Goal: Task Accomplishment & Management: Manage account settings

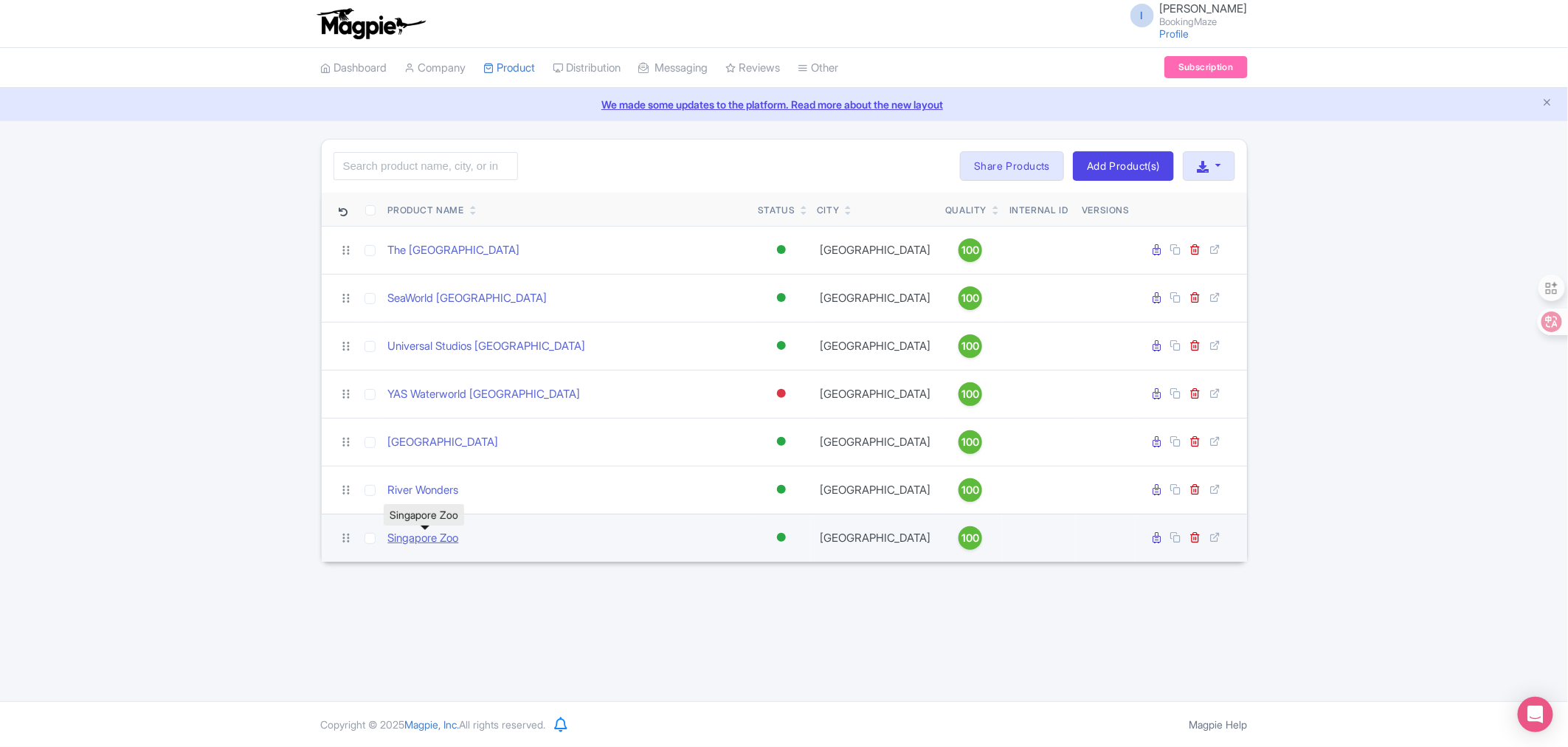
click at [414, 541] on link "Singapore Zoo" at bounding box center [423, 539] width 70 height 17
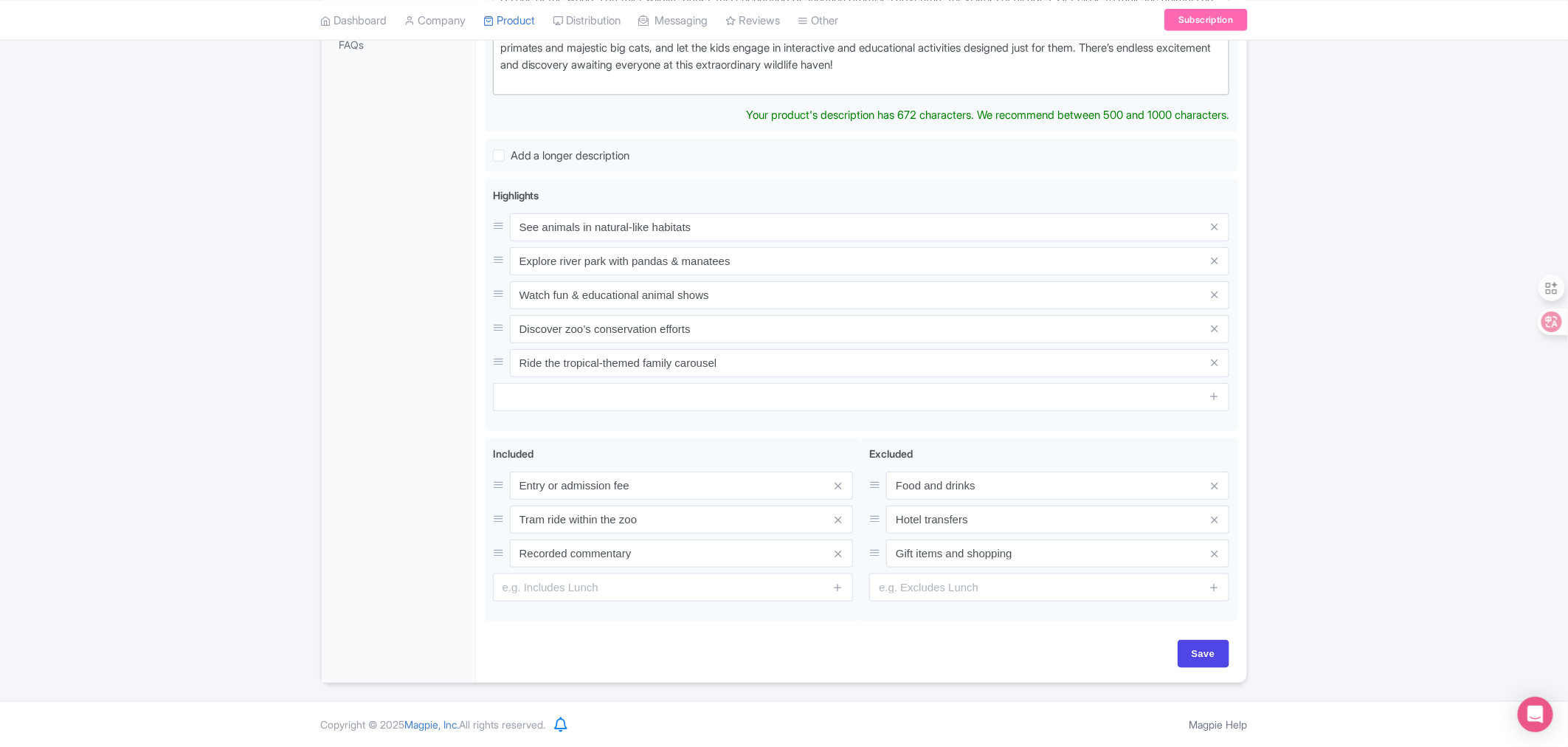
scroll to position [10, 0]
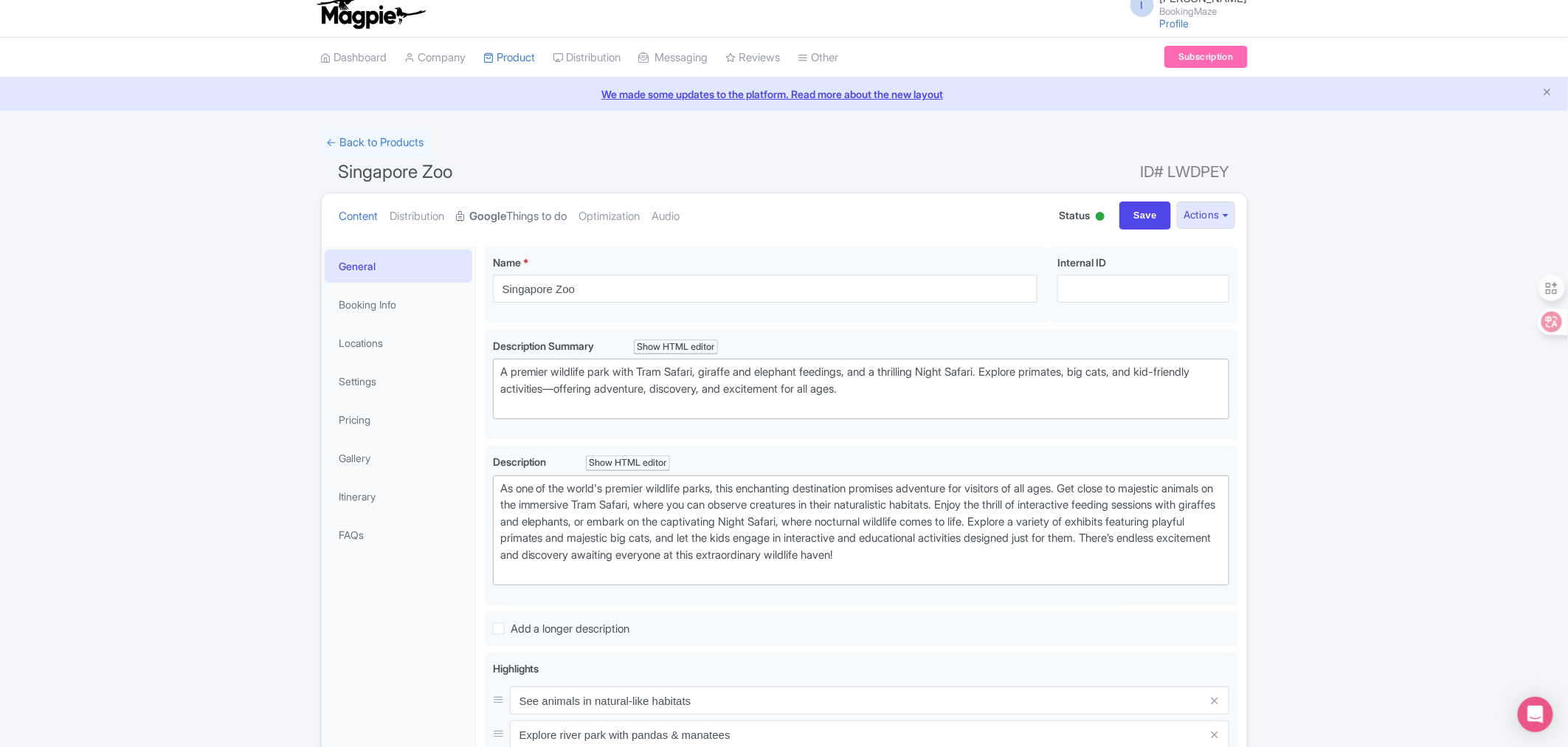
click at [495, 209] on strong "Google" at bounding box center [488, 217] width 37 height 17
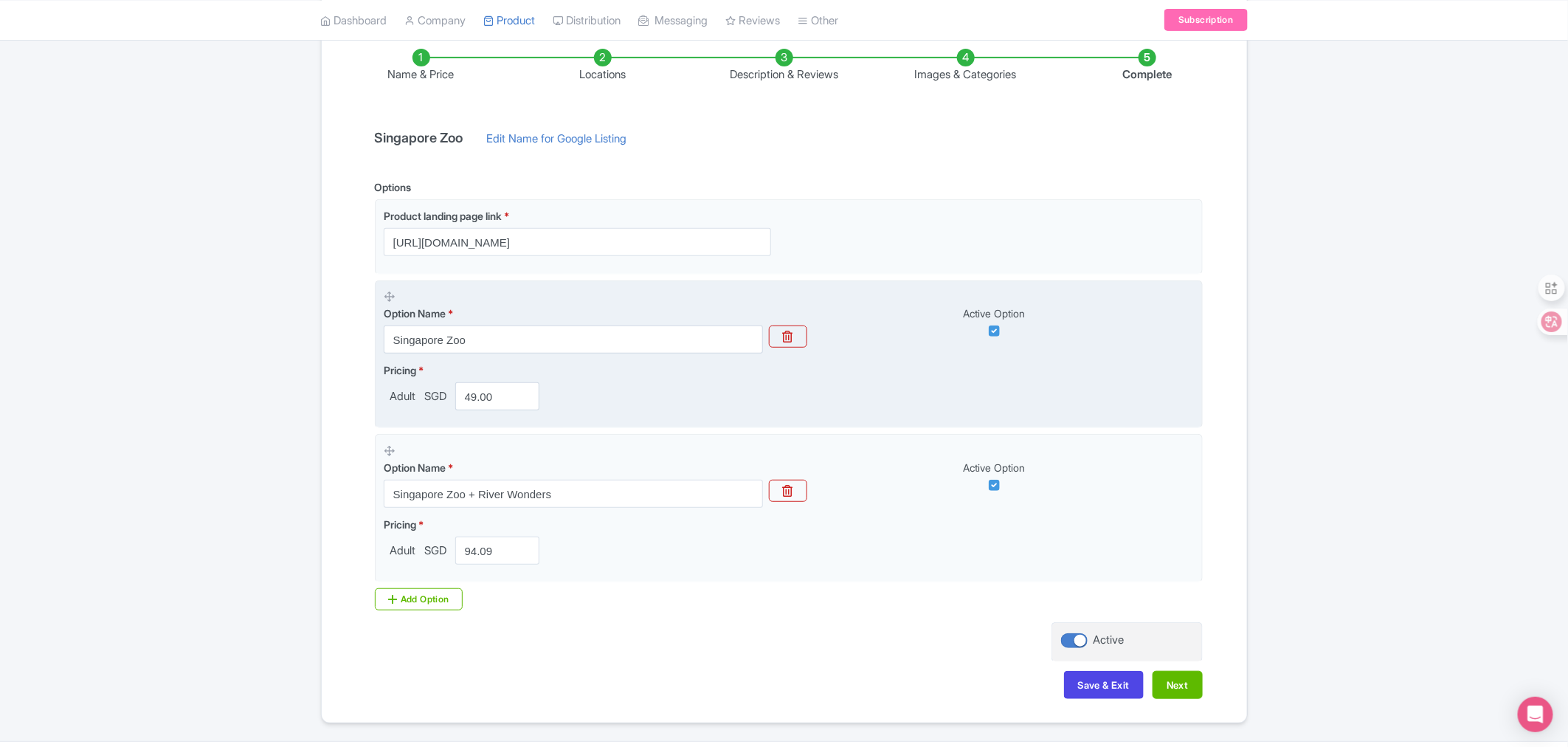
scroll to position [256, 0]
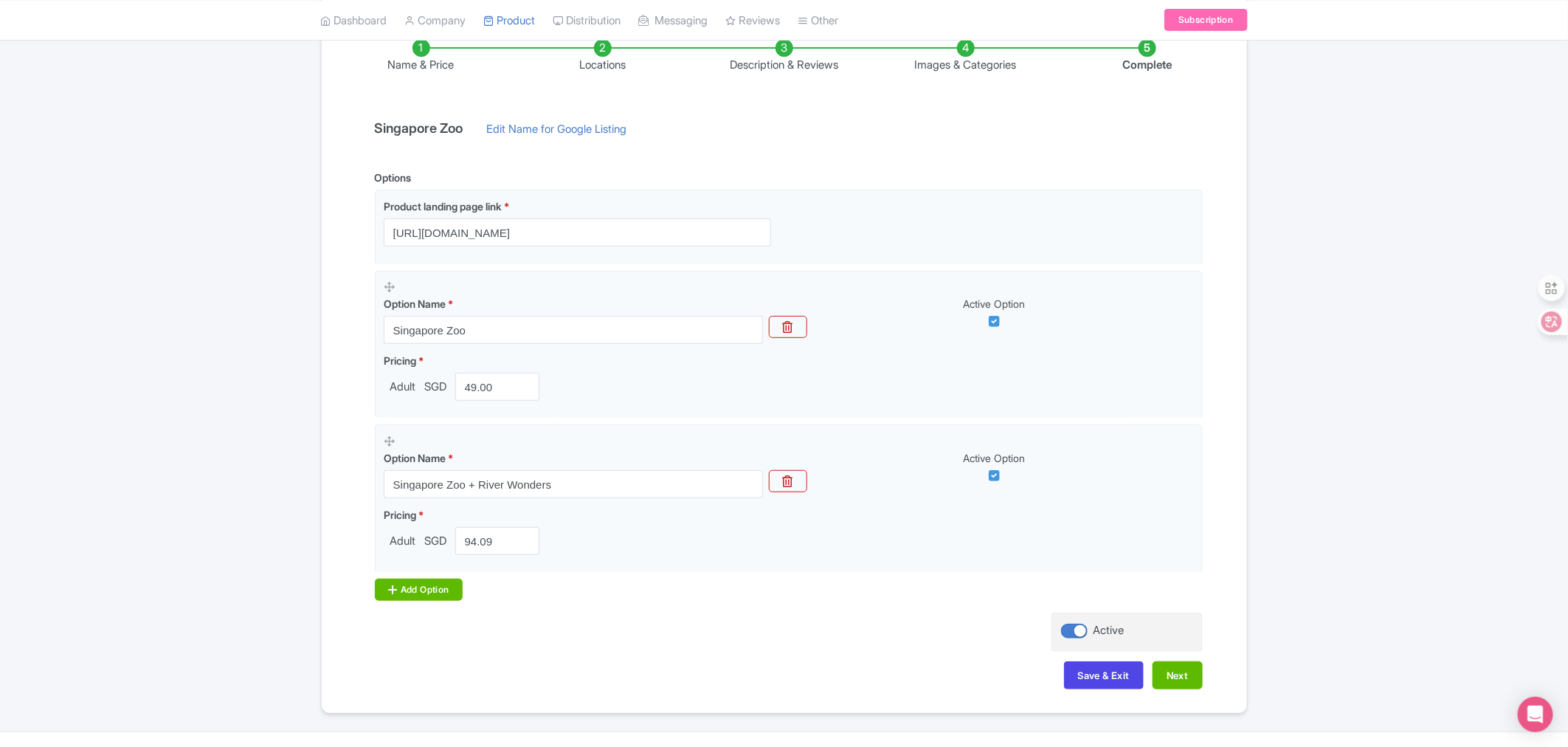
click at [444, 589] on div "Add Option" at bounding box center [419, 589] width 88 height 22
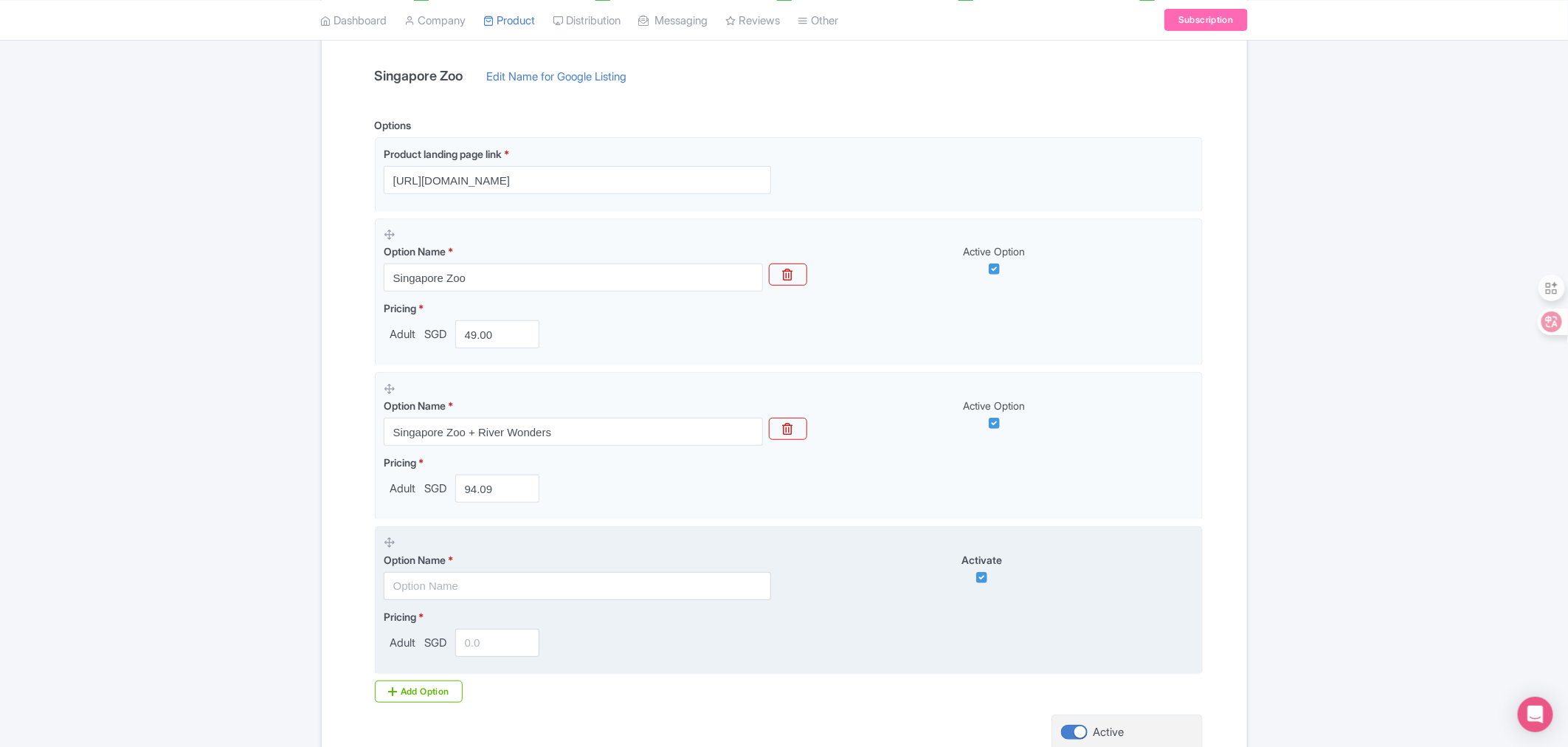
scroll to position [338, 0]
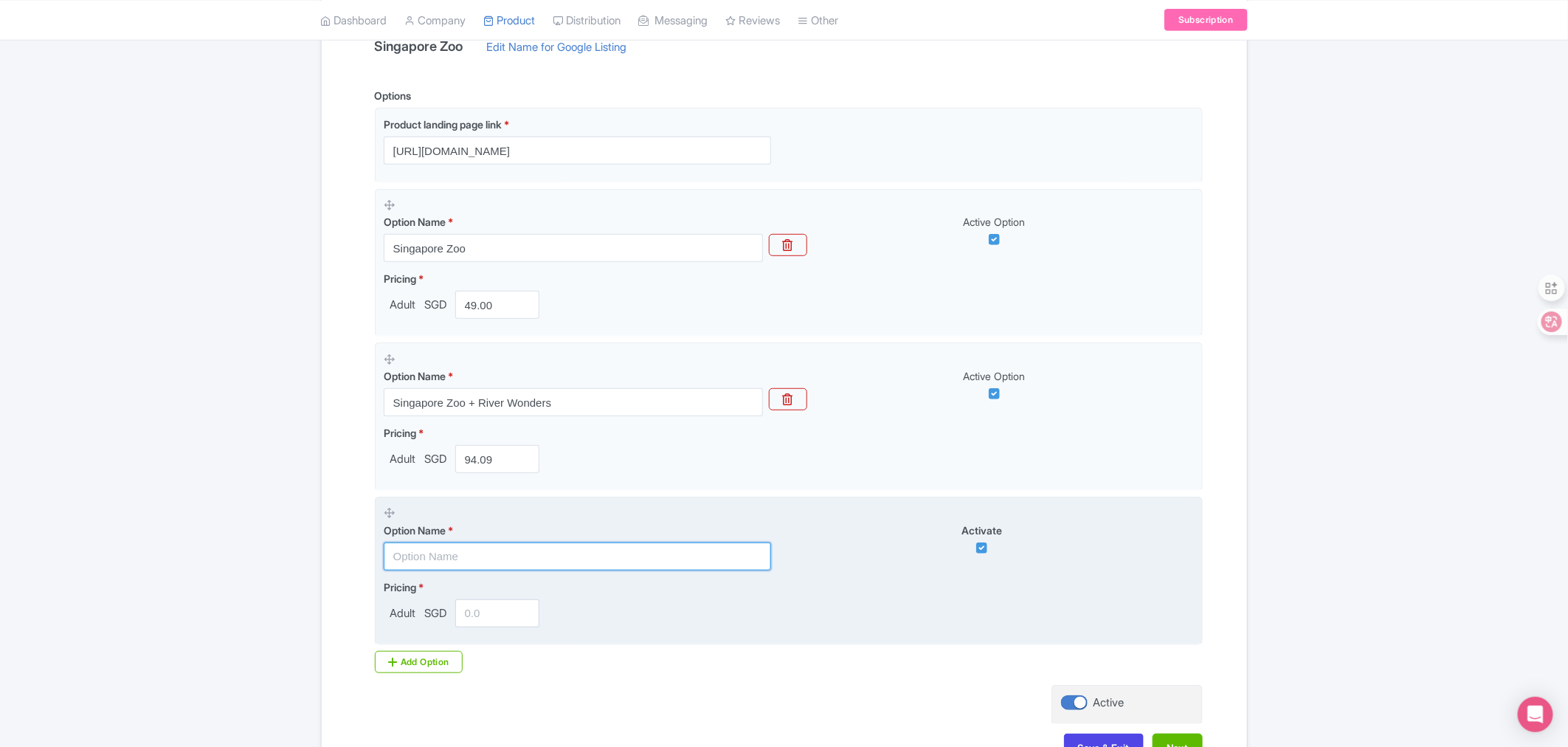
click at [505, 555] on input "text" at bounding box center [577, 556] width 387 height 28
type input "s"
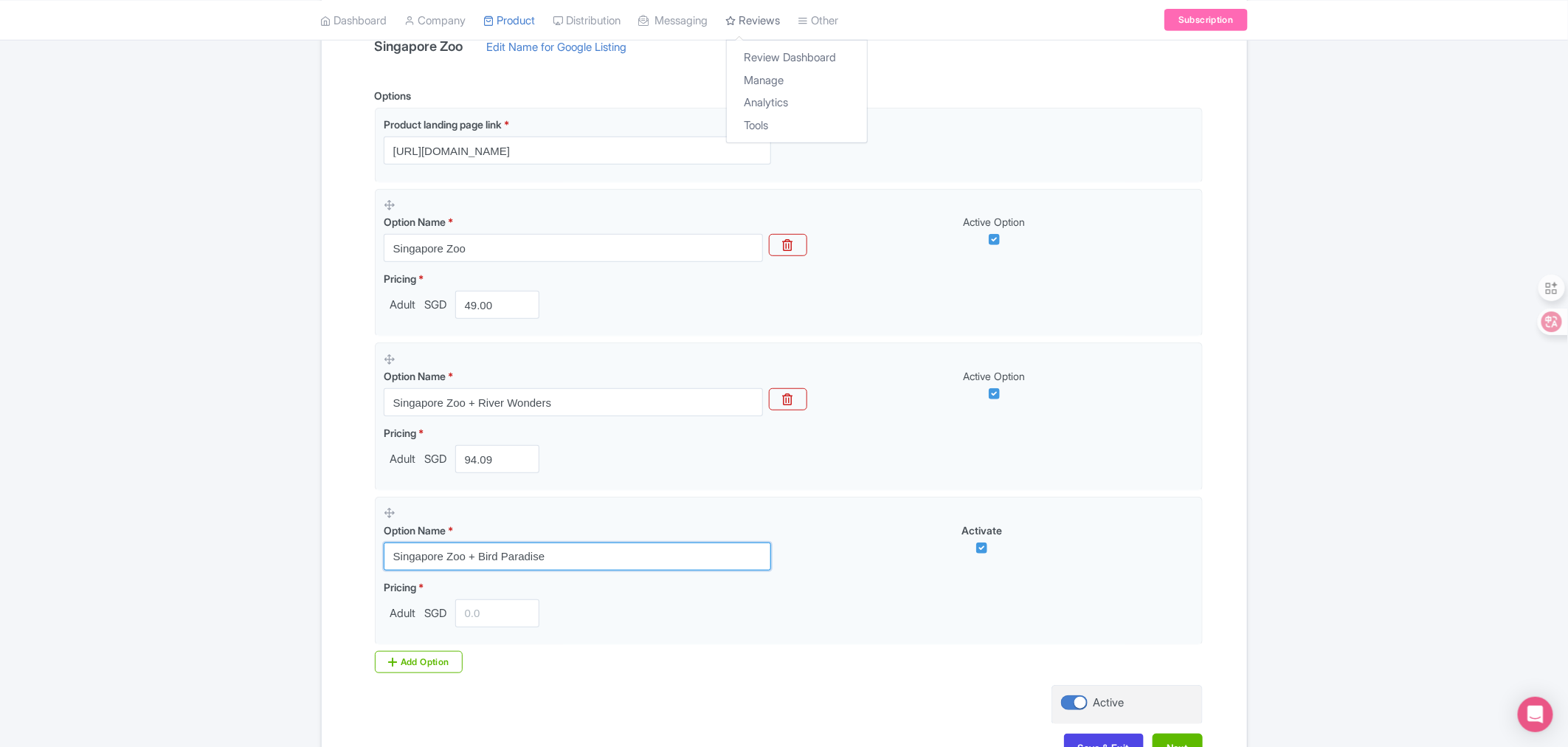
type input "Singapore Zoo + Bird Paradise"
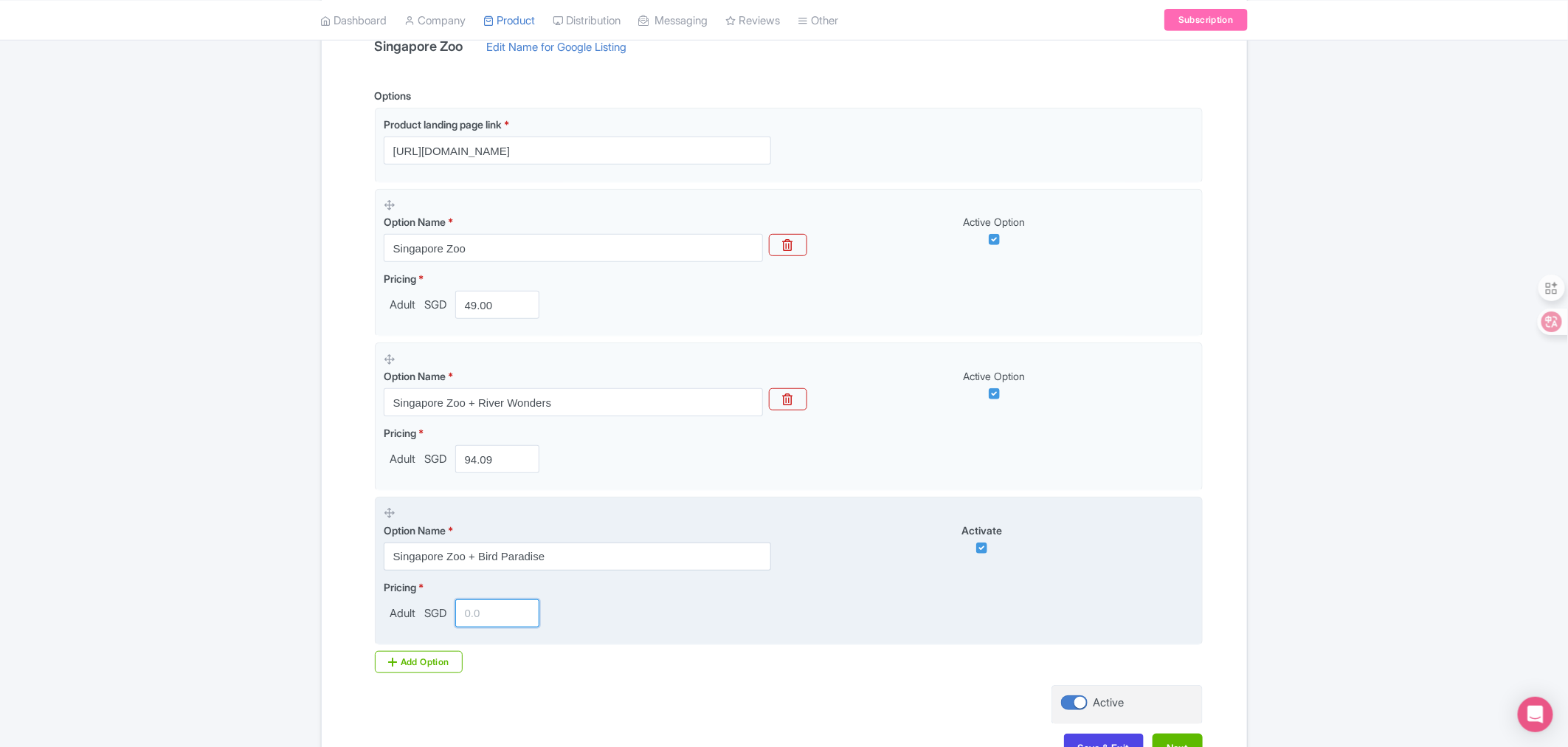
click at [490, 610] on input "number" at bounding box center [498, 613] width 85 height 28
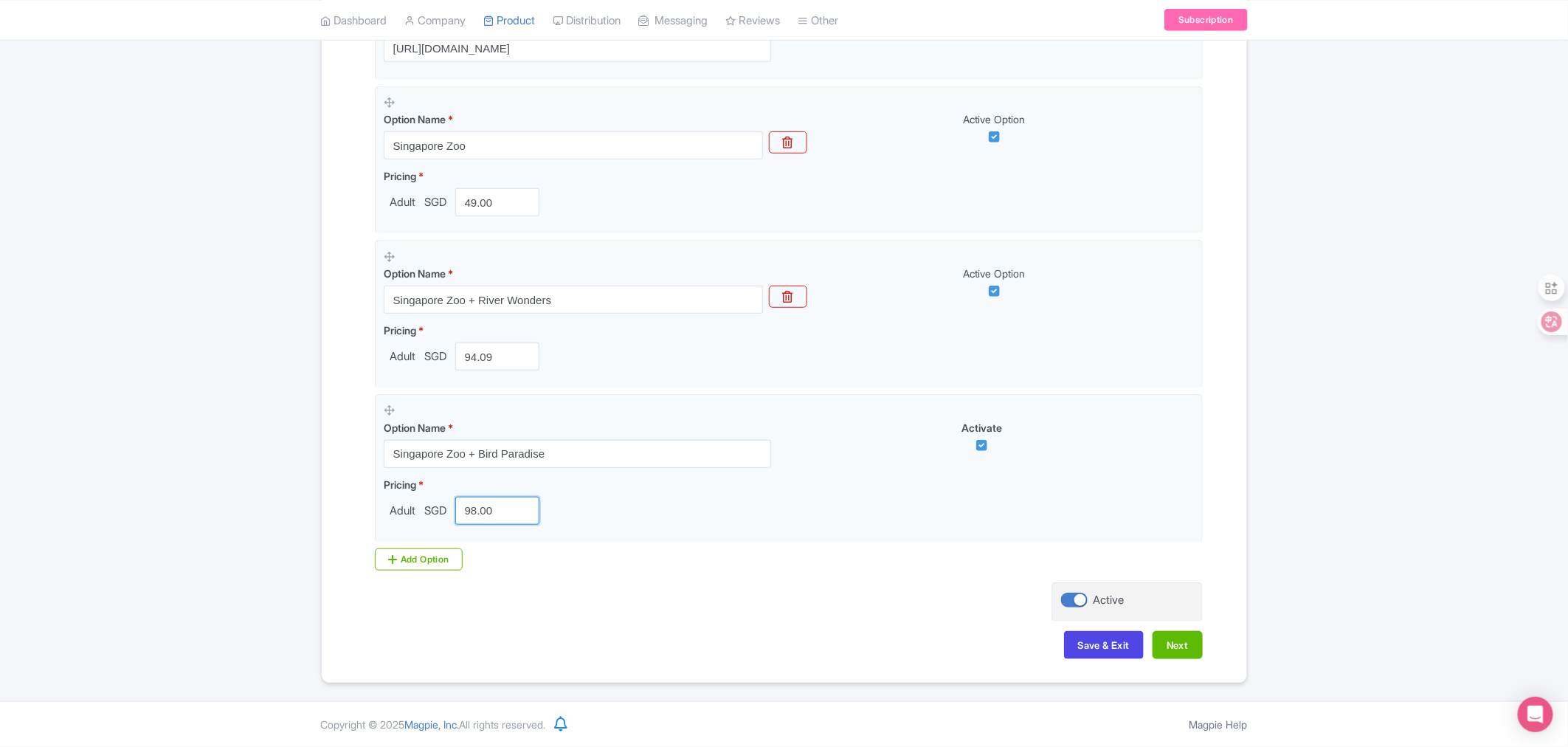
scroll to position [442, 0]
type input "98.00"
click at [1196, 650] on button "Next" at bounding box center [1178, 644] width 50 height 28
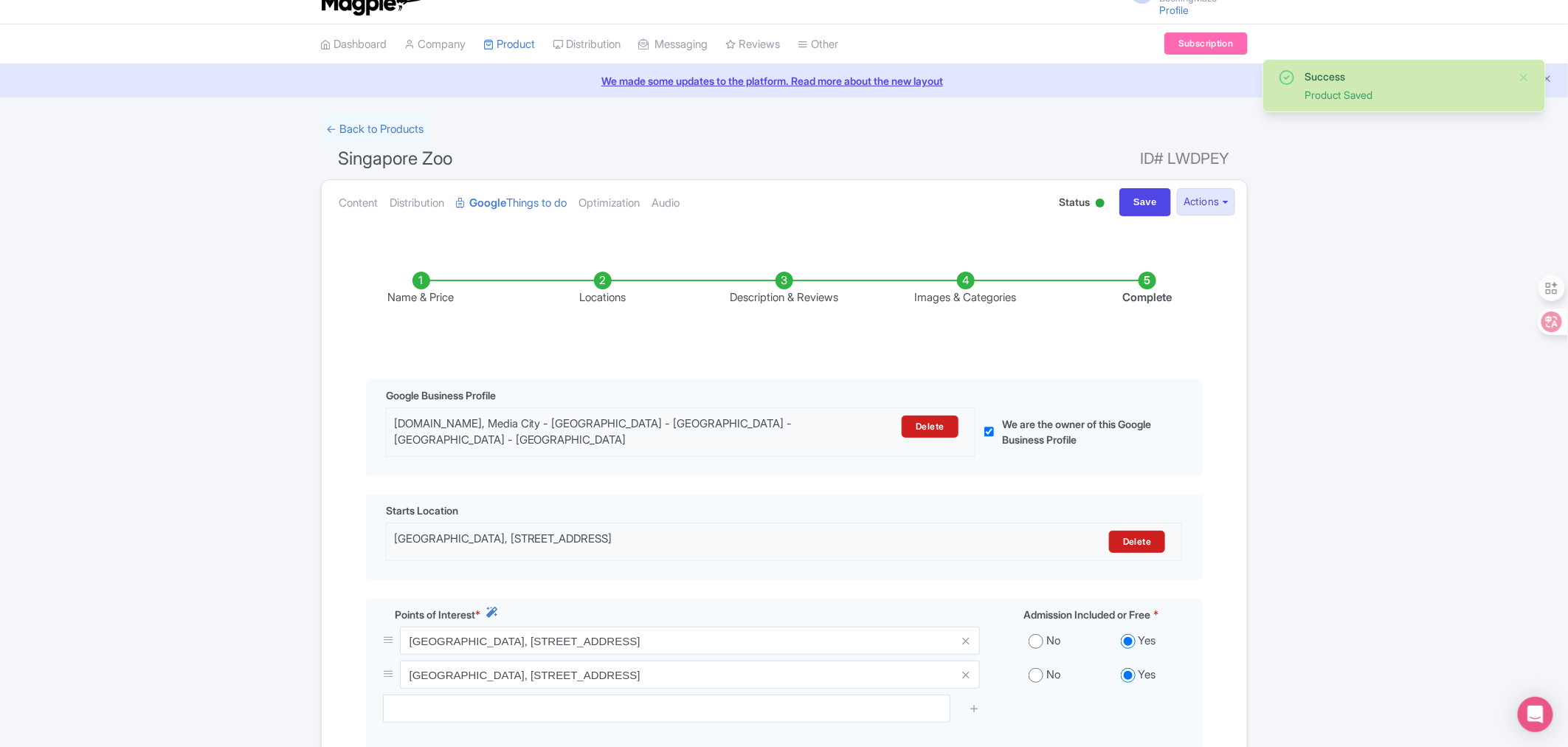
scroll to position [0, 0]
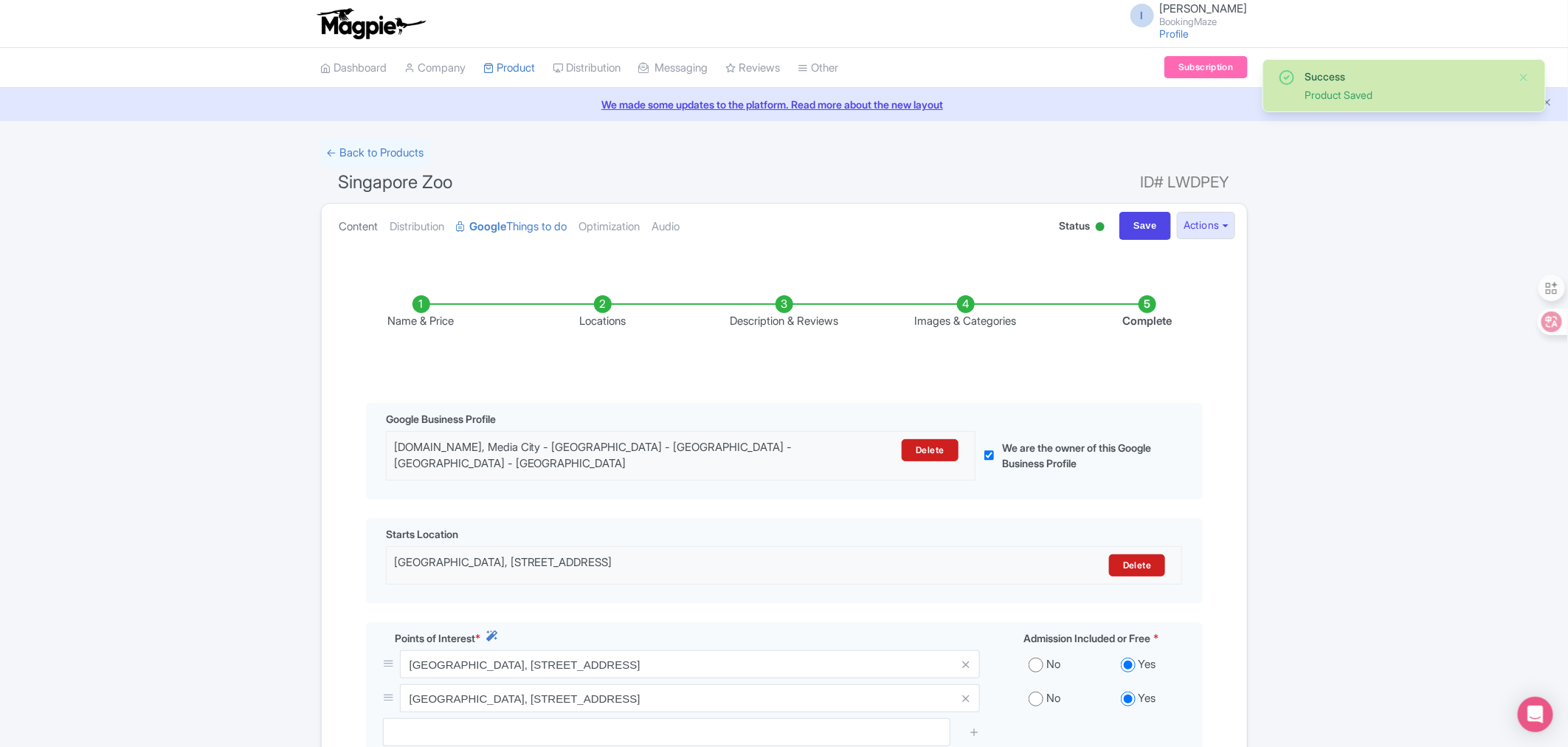
click at [340, 222] on link "Content" at bounding box center [359, 226] width 39 height 47
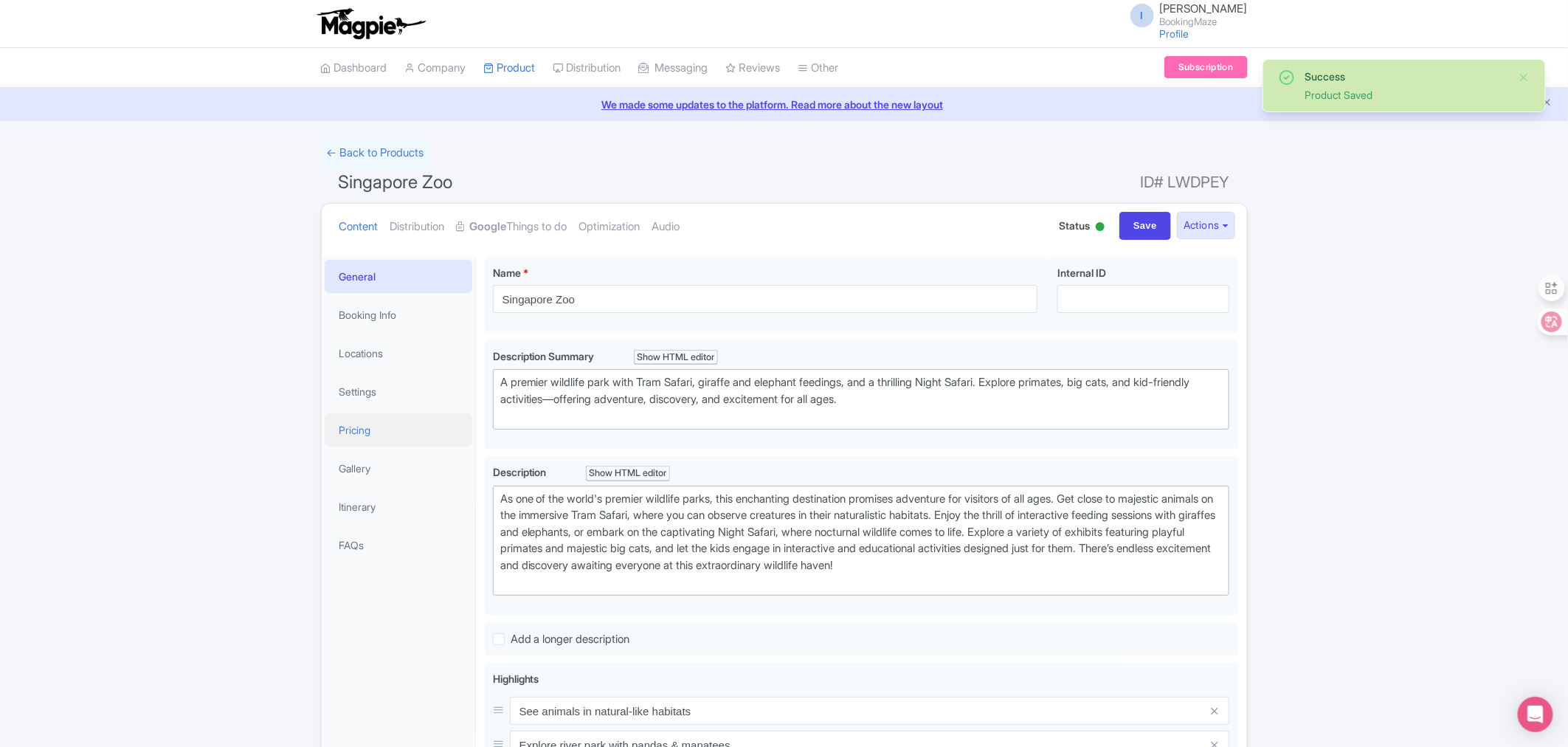
click at [350, 431] on link "Pricing" at bounding box center [398, 429] width 147 height 33
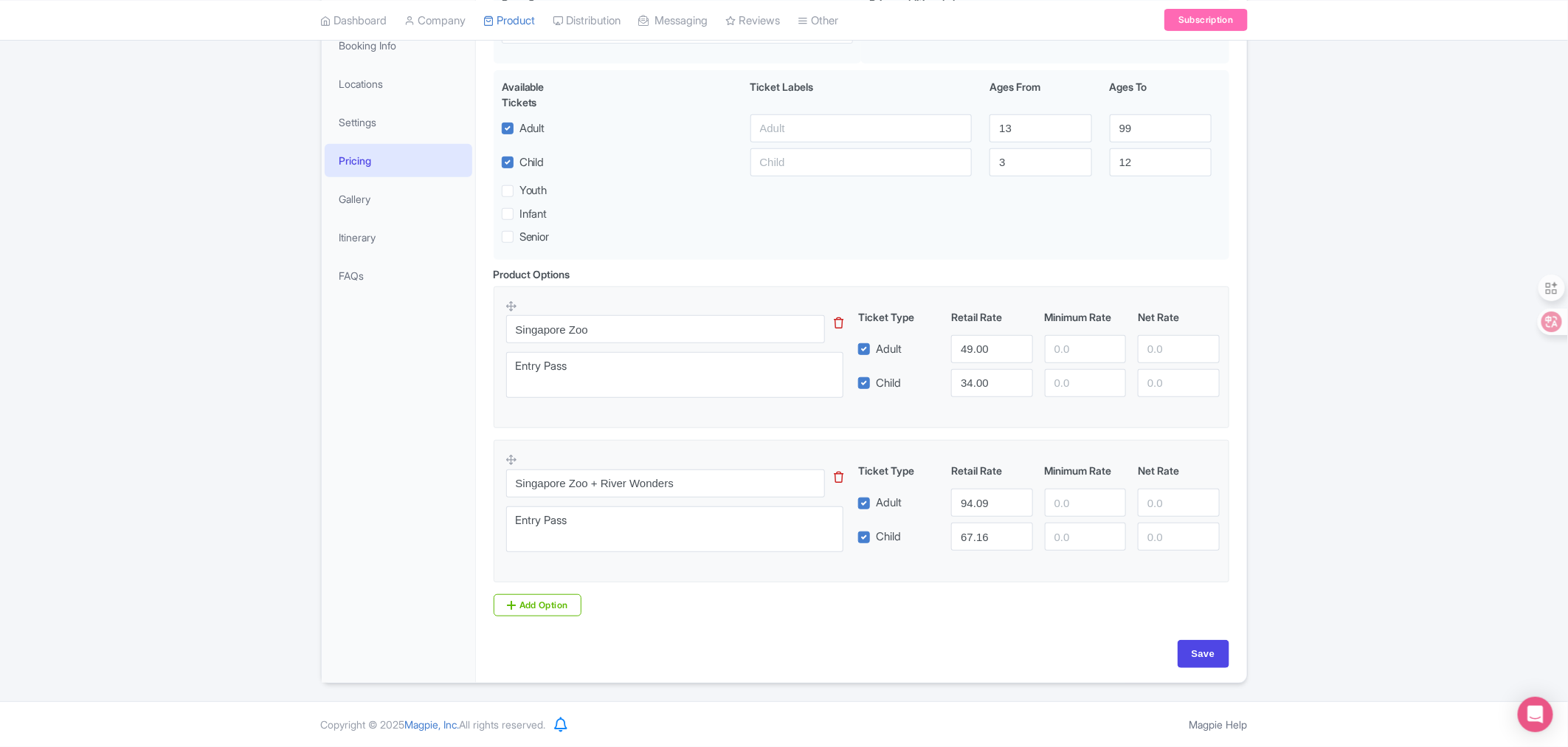
scroll to position [275, 0]
click at [554, 609] on link "Add Option" at bounding box center [538, 604] width 88 height 22
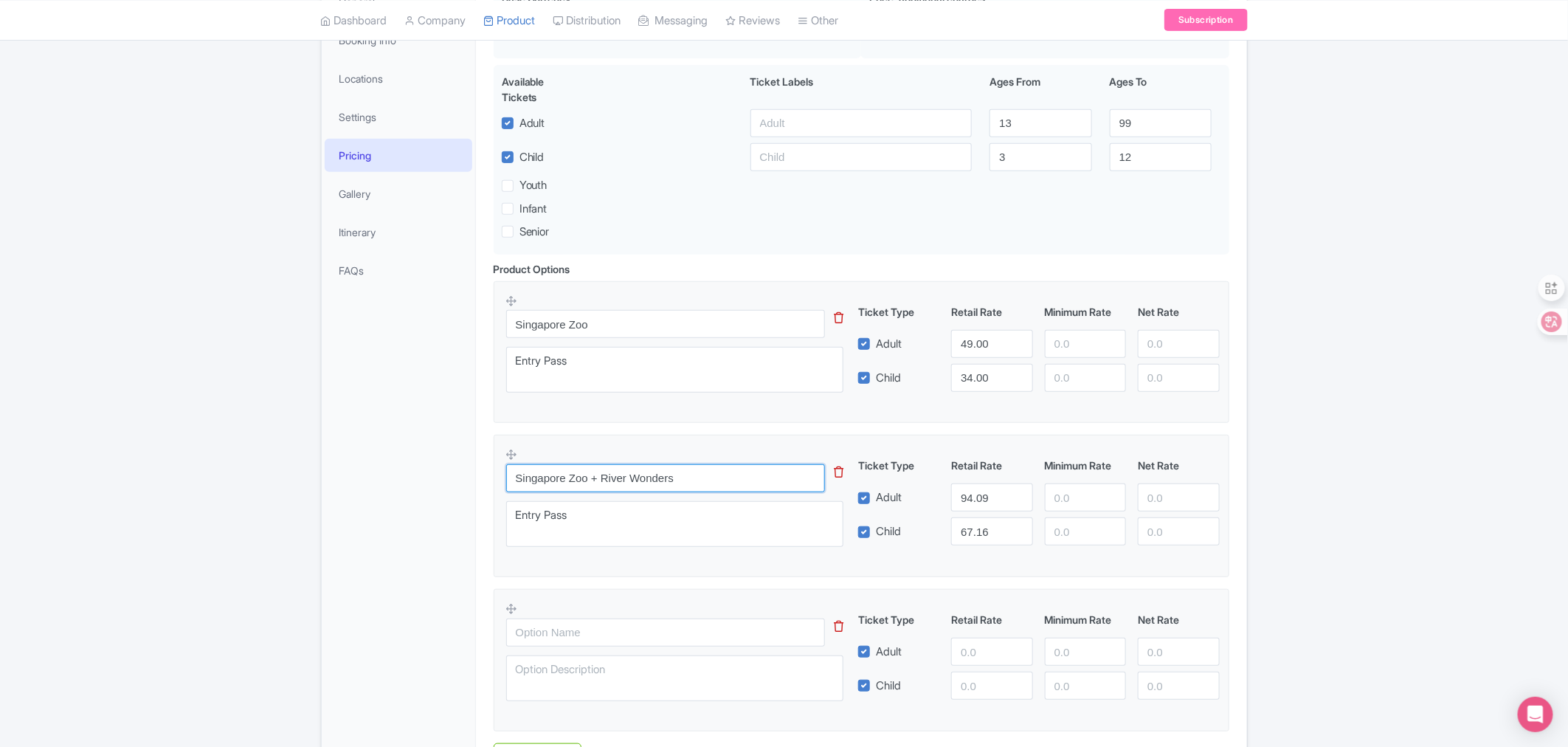
click at [560, 485] on input "Singapore Zoo + River Wonders" at bounding box center [666, 478] width 320 height 28
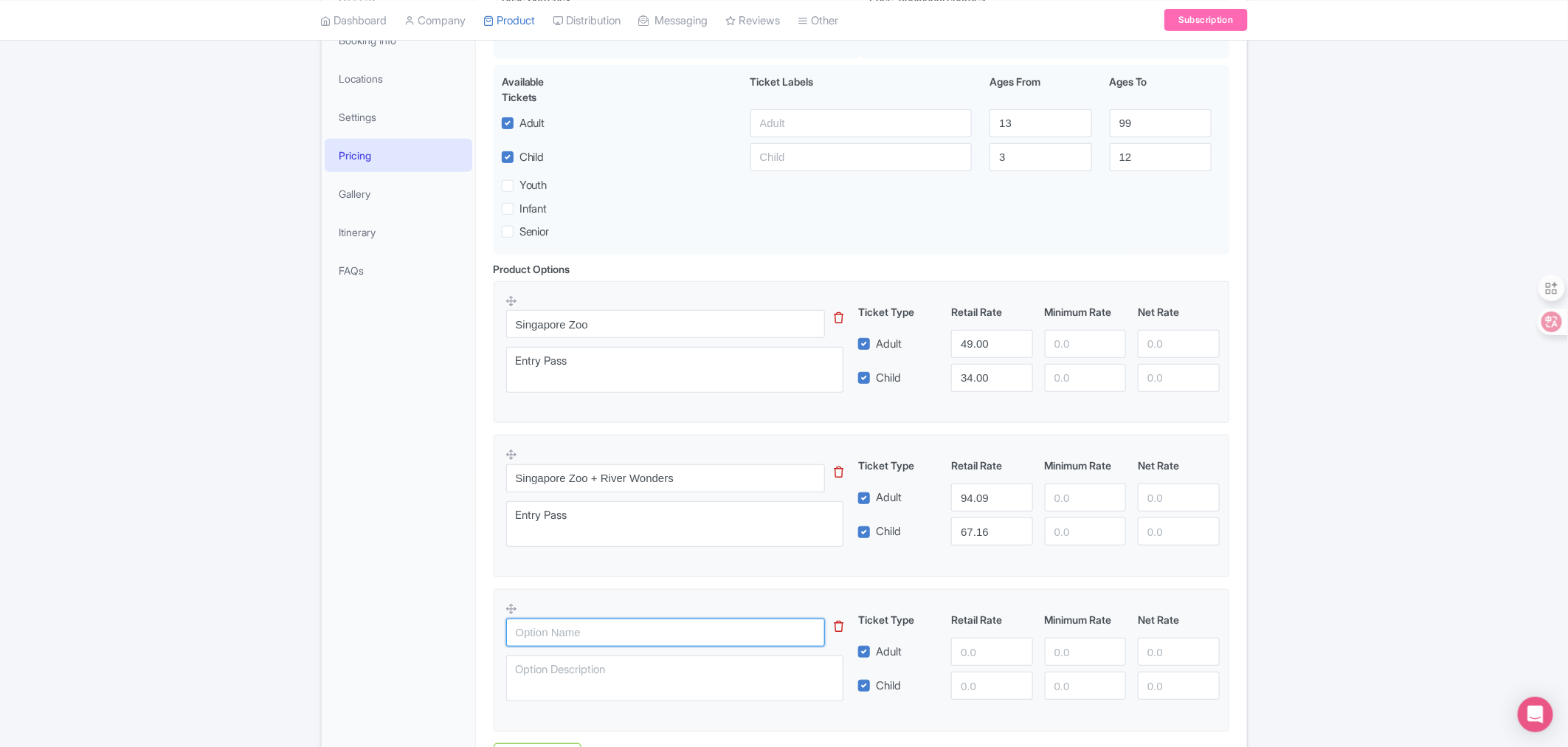
click at [679, 640] on input "text" at bounding box center [666, 632] width 320 height 28
paste input "Singapore Zoo + River Wonders"
type input "Singapore Zoo + River Wonders"
click at [557, 683] on textarea at bounding box center [675, 678] width 338 height 46
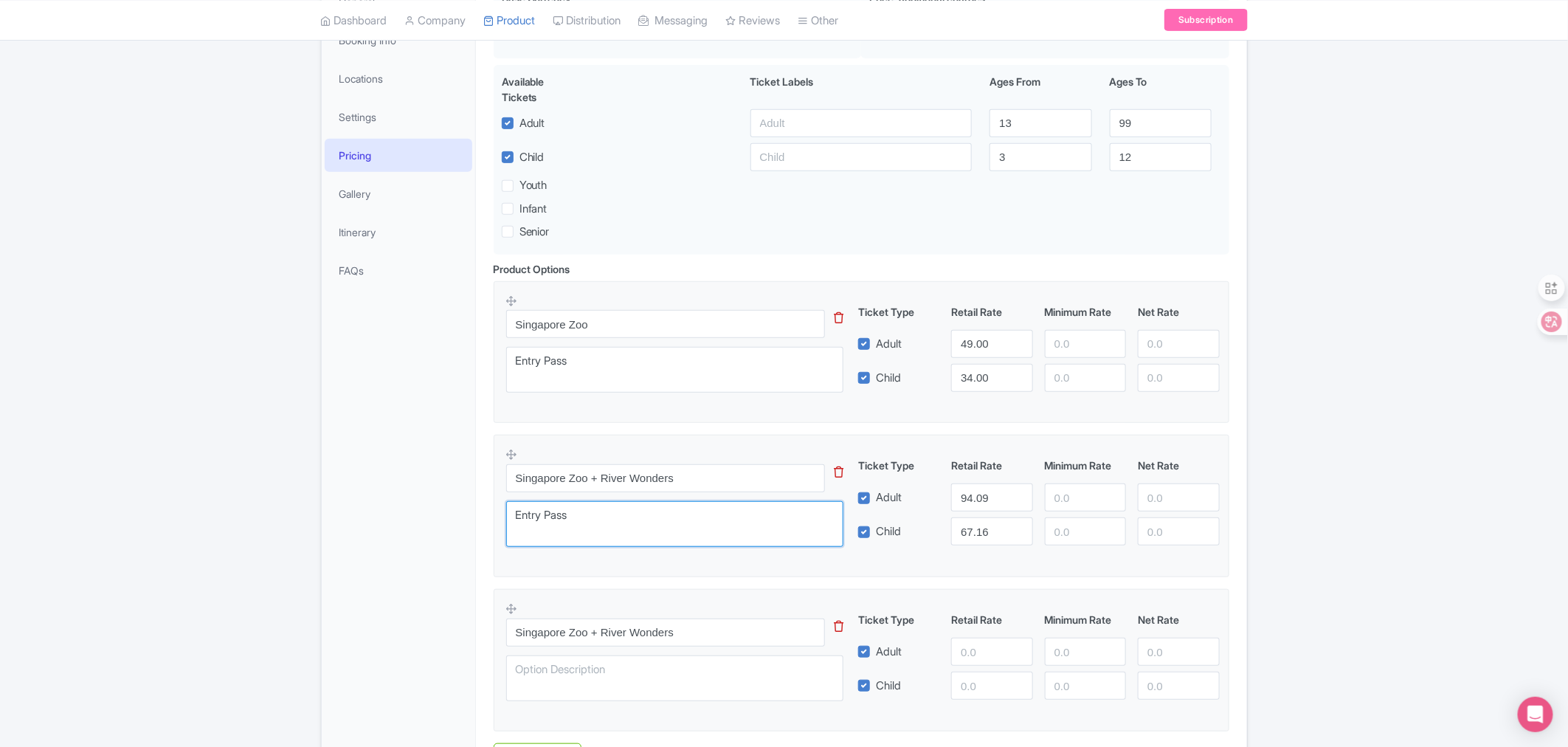
click at [543, 521] on textarea "Entry Pass" at bounding box center [675, 524] width 338 height 46
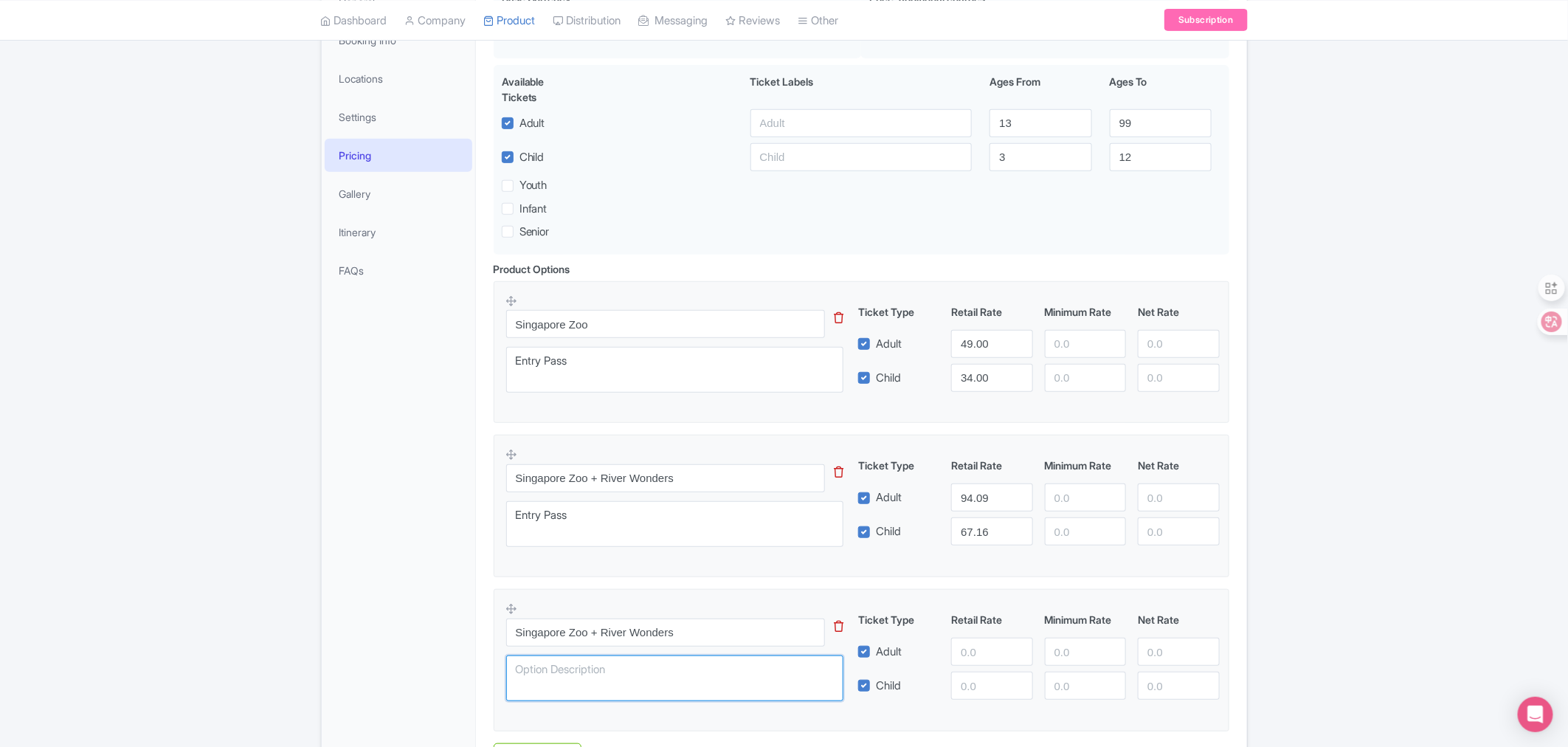
click at [593, 681] on textarea at bounding box center [675, 678] width 338 height 46
paste textarea "Entry Pass"
type textarea "Entry Pass"
click at [965, 663] on input "number" at bounding box center [991, 651] width 81 height 28
type input "98.00"
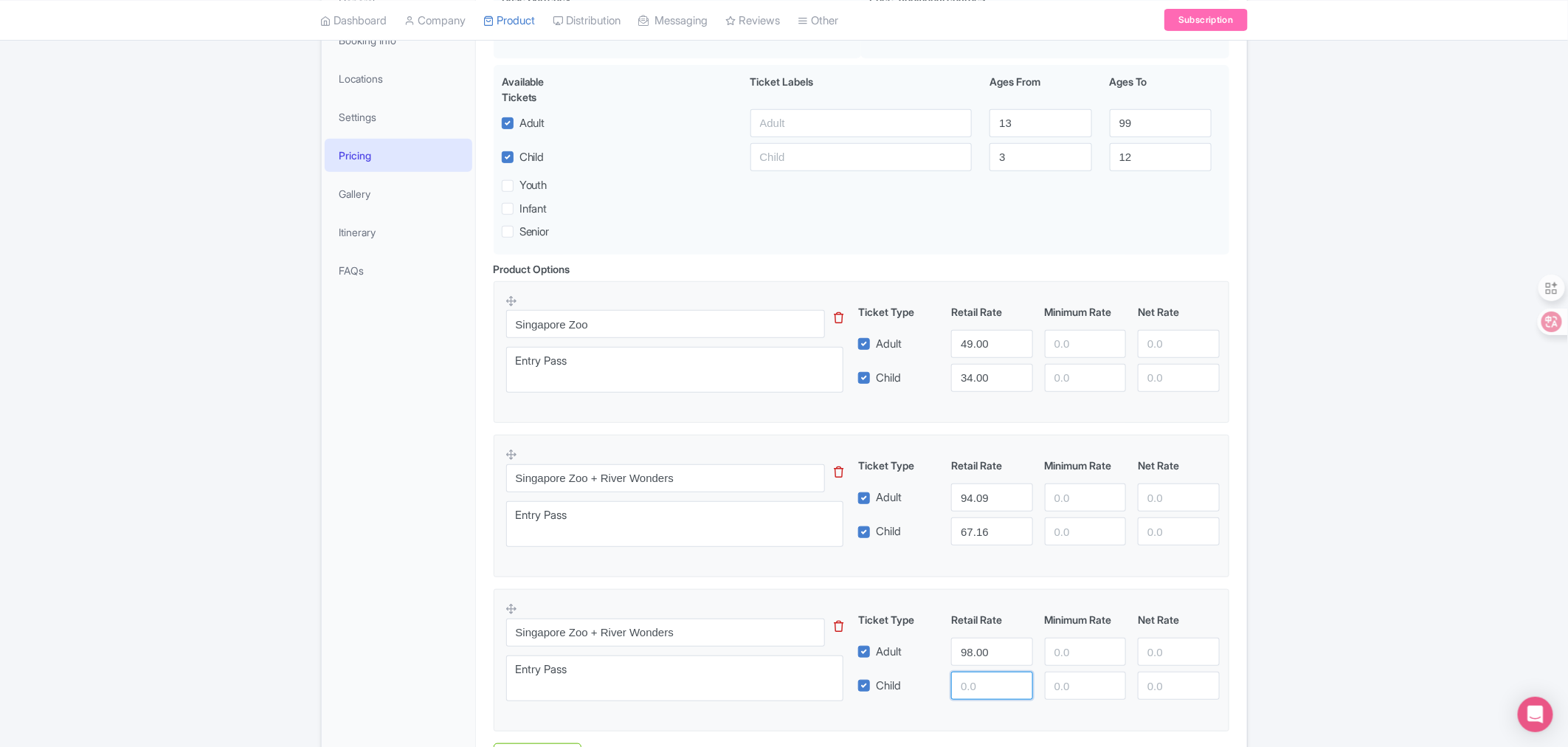
click at [971, 685] on input "number" at bounding box center [991, 685] width 81 height 28
click at [976, 689] on input "number" at bounding box center [991, 685] width 81 height 28
type input "68.00"
drag, startPoint x: 676, startPoint y: 638, endPoint x: 600, endPoint y: 630, distance: 76.4
click at [600, 630] on input "Singapore Zoo + River Wonders" at bounding box center [666, 632] width 320 height 28
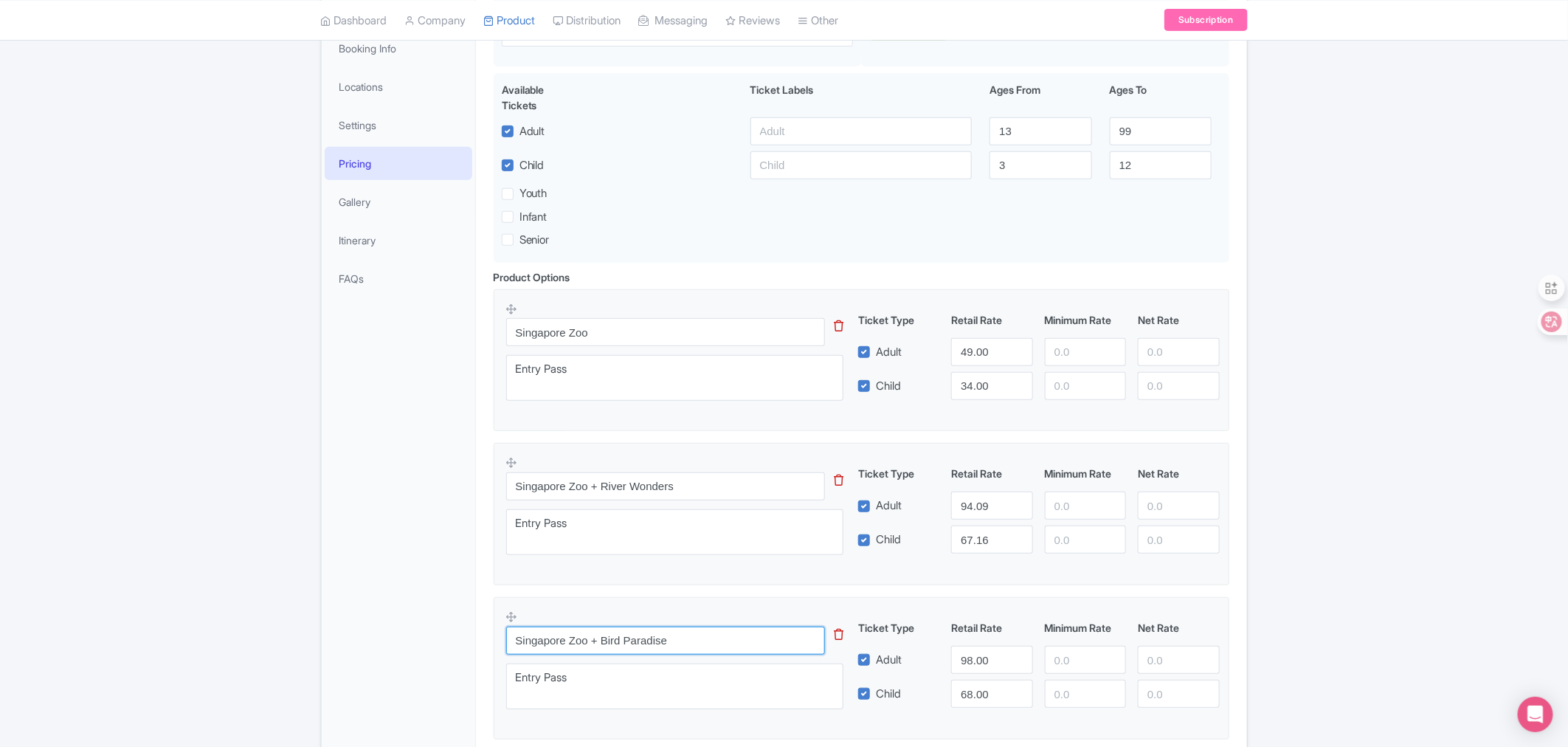
scroll to position [265, 0]
type input "Singapore Zoo + Bird Paradise"
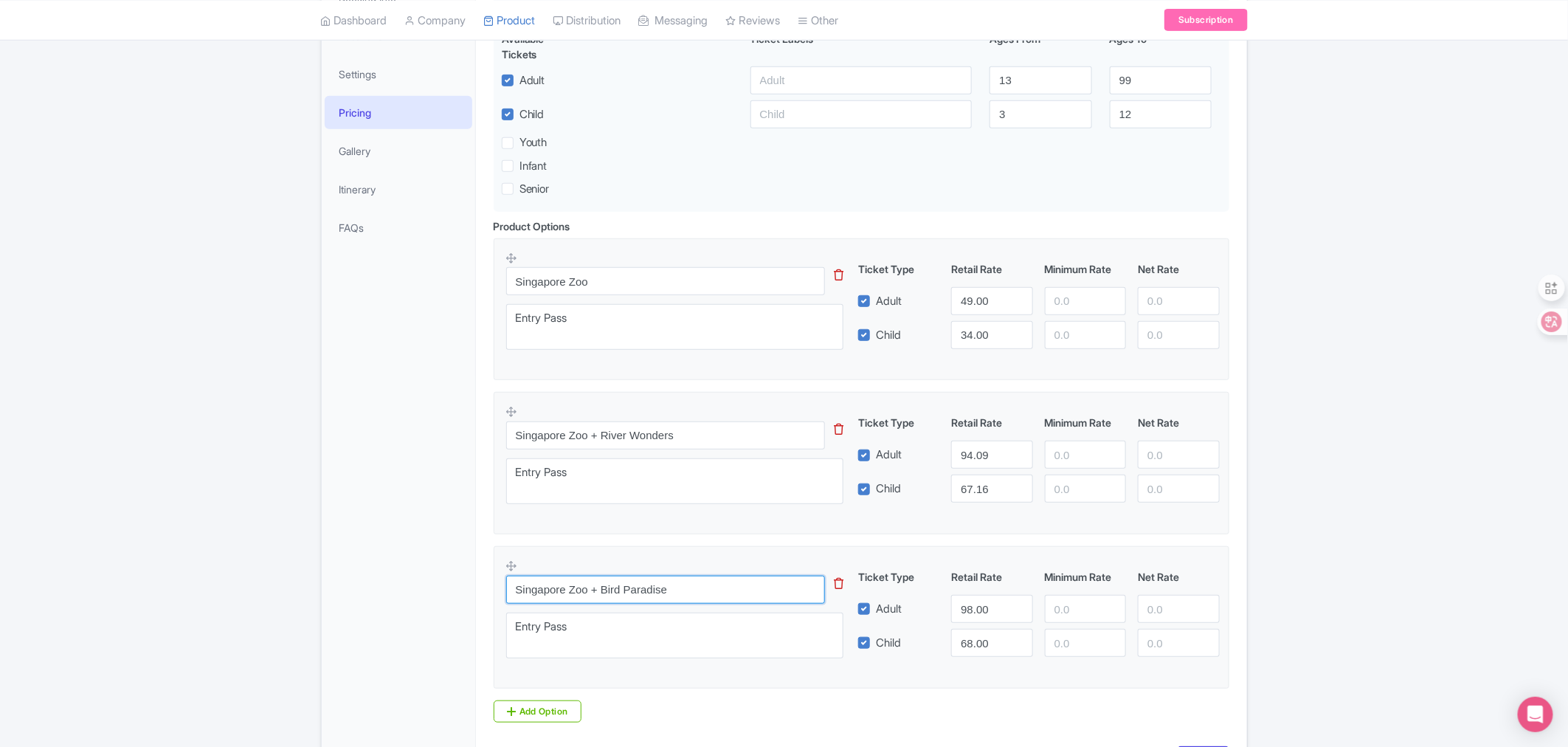
scroll to position [347, 0]
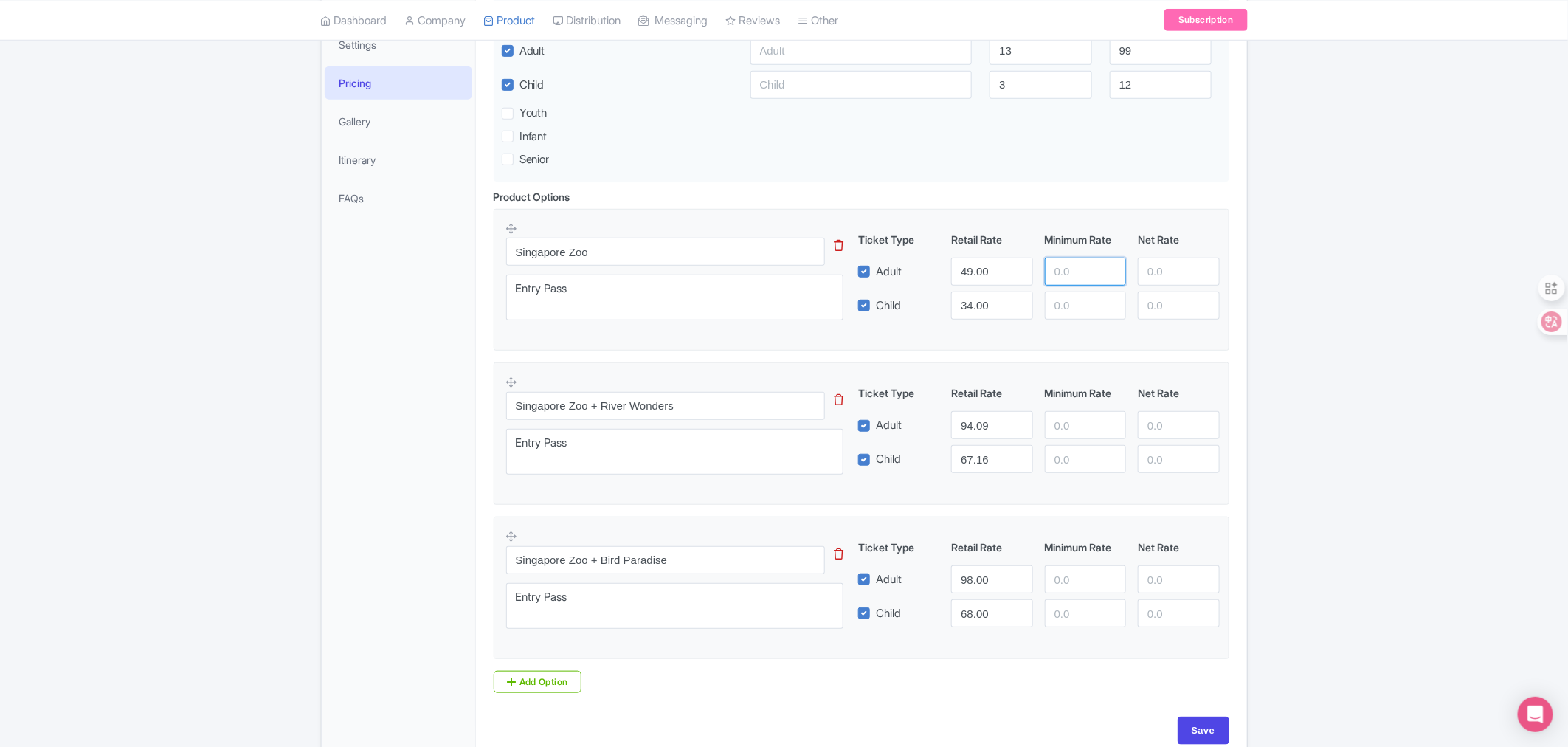
click at [1071, 279] on input "number" at bounding box center [1085, 271] width 81 height 28
type input "47.22"
click at [1059, 312] on input "number" at bounding box center [1085, 305] width 81 height 28
click at [1056, 305] on input "number" at bounding box center [1085, 305] width 81 height 28
paste input "32.88"
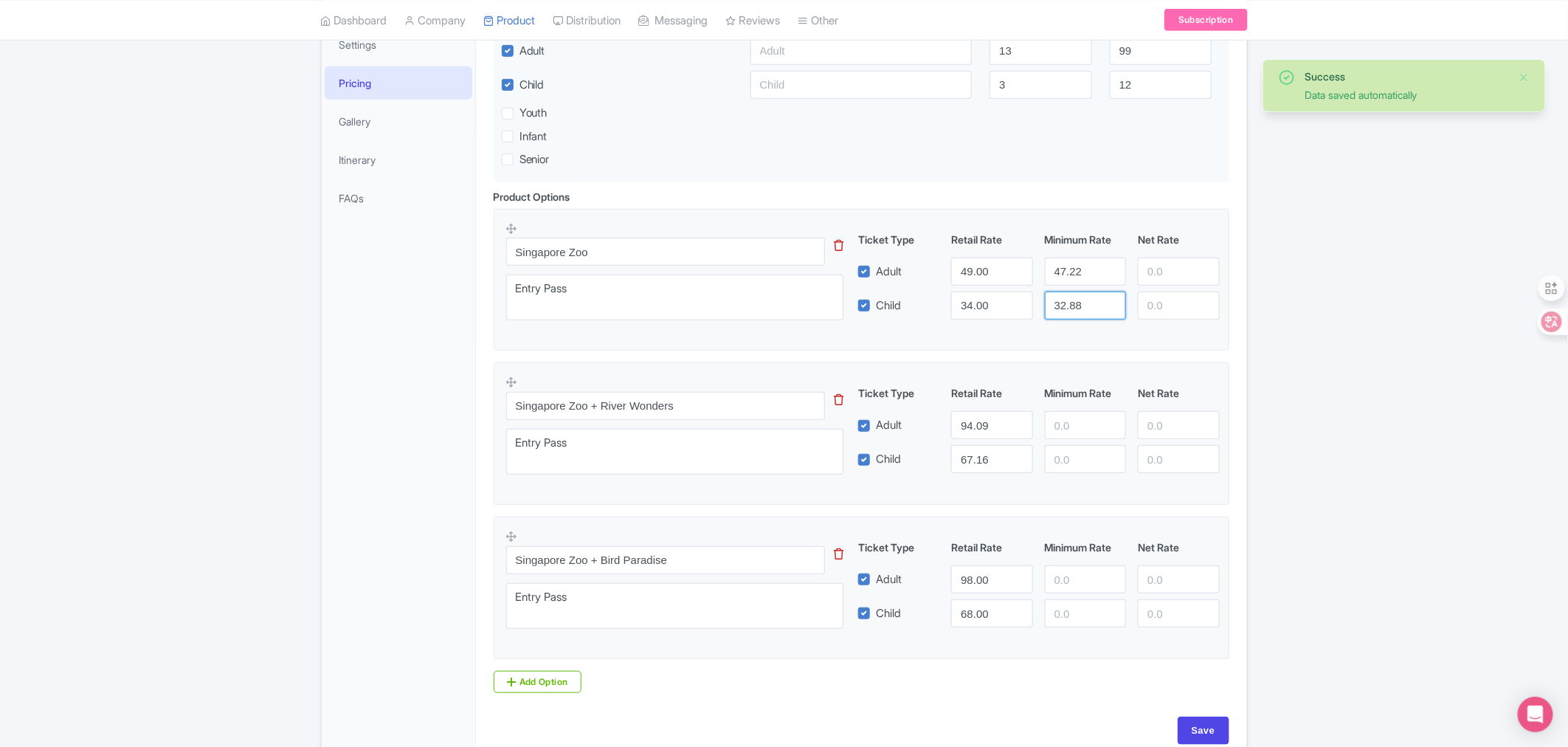
type input "32.88"
click at [1060, 423] on input "number" at bounding box center [1085, 424] width 81 height 28
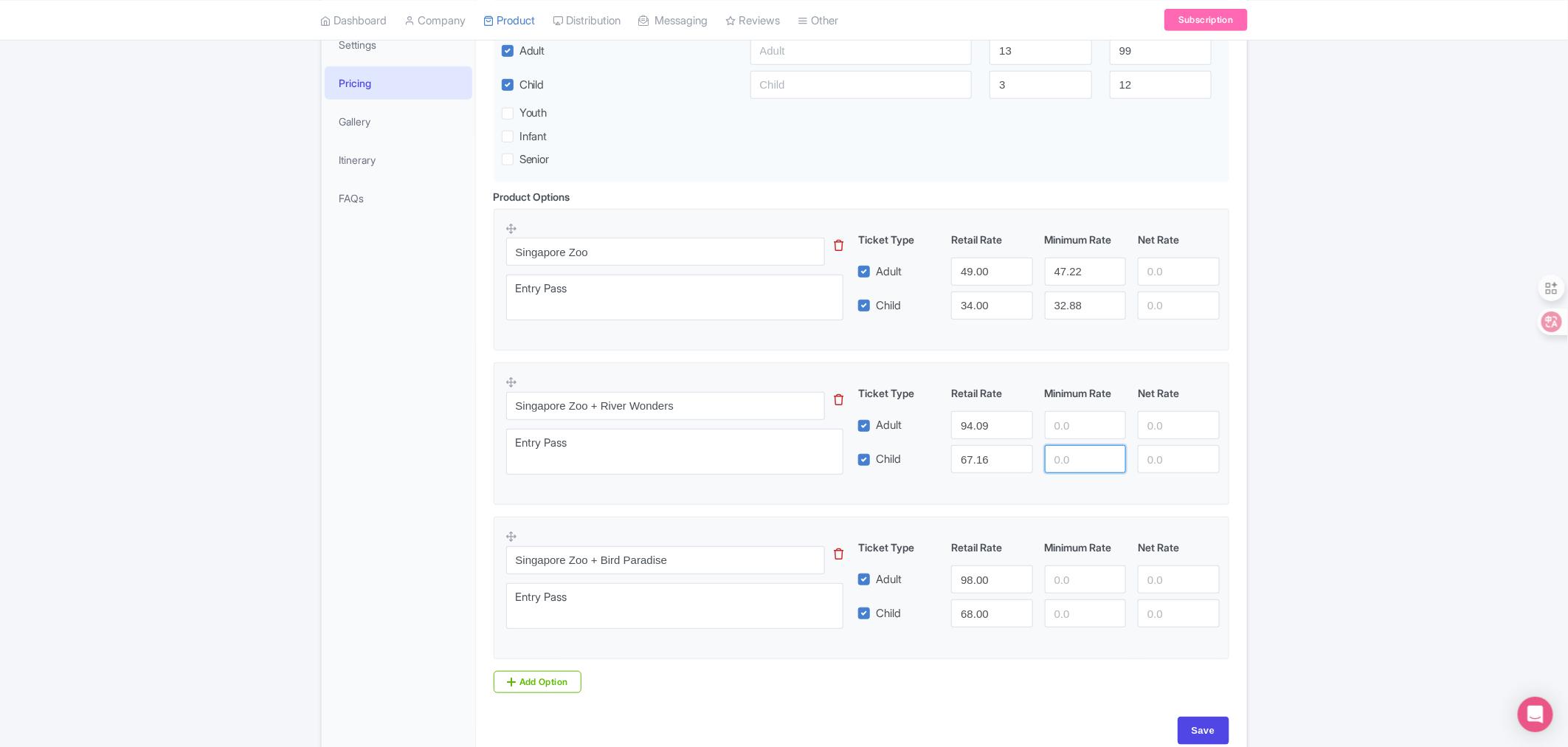
click at [1070, 469] on input "number" at bounding box center [1085, 459] width 81 height 28
paste input "65.06"
type input "65.06"
click at [1088, 431] on input "number" at bounding box center [1085, 424] width 81 height 28
drag, startPoint x: 1058, startPoint y: 432, endPoint x: 1070, endPoint y: 440, distance: 14.4
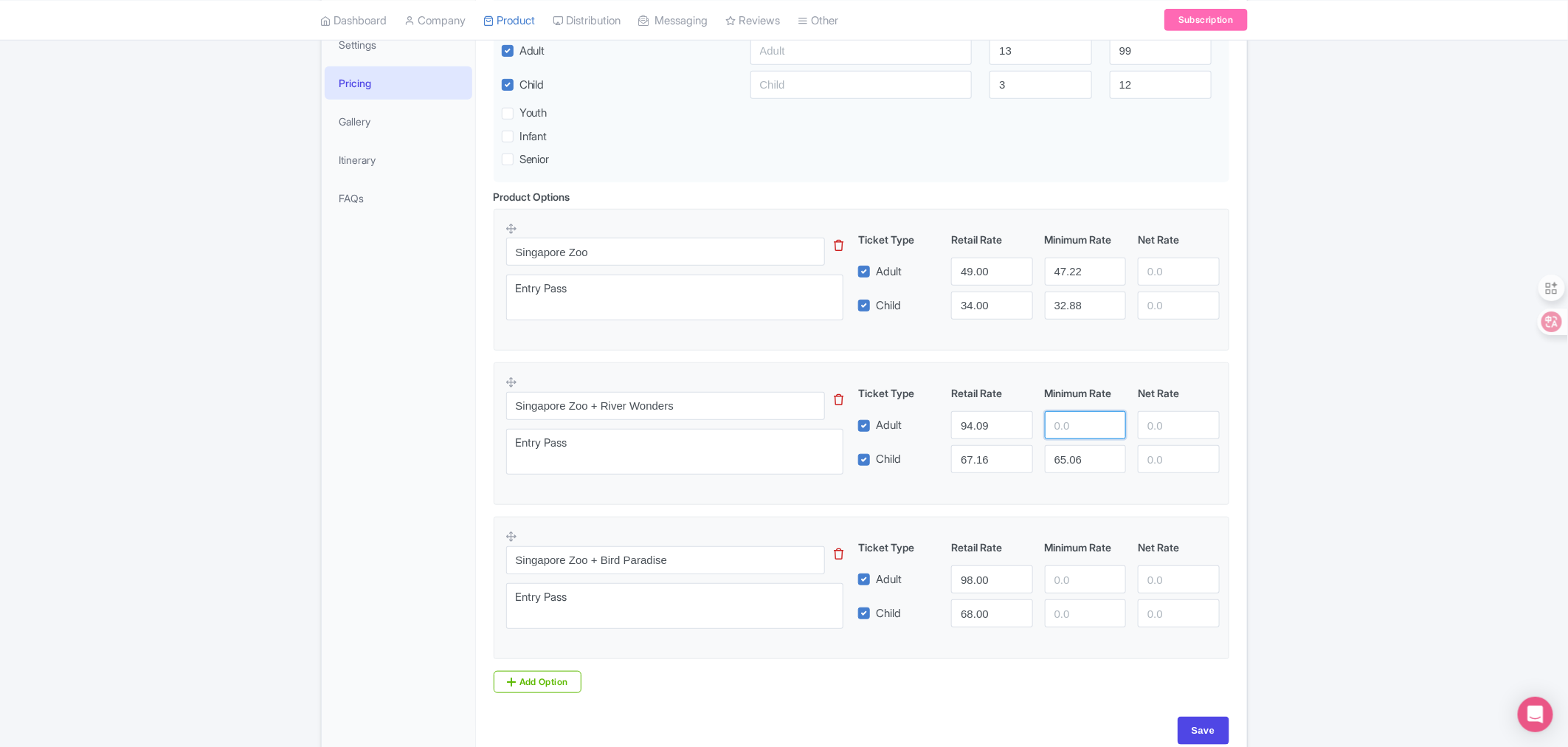
click at [1057, 431] on input "number" at bounding box center [1085, 424] width 81 height 28
paste input "89.20"
type input "89.20"
click at [1071, 594] on input "number" at bounding box center [1085, 579] width 81 height 28
click at [1065, 579] on input "number" at bounding box center [1085, 579] width 81 height 28
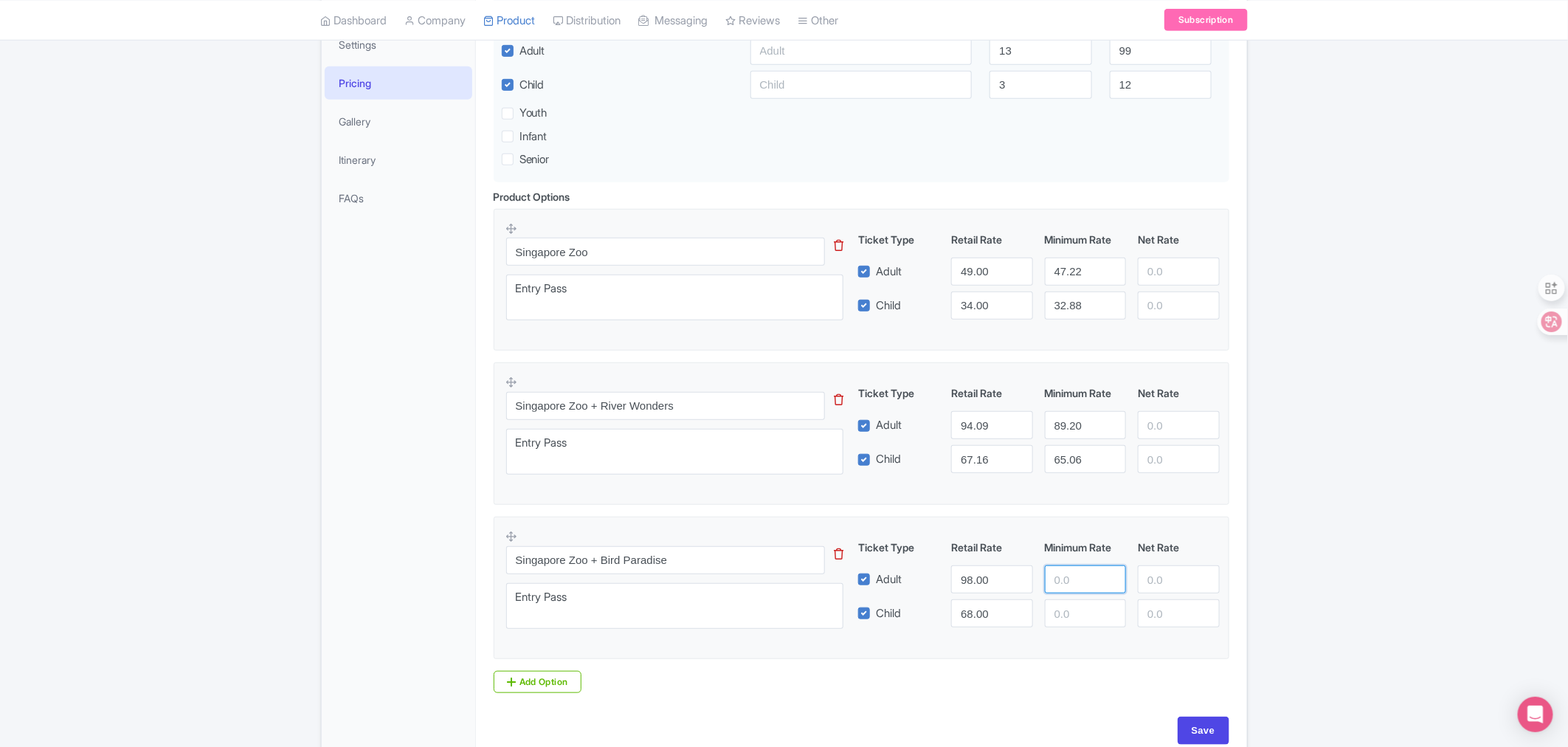
paste input "94.44"
type input "94.44"
click at [1068, 620] on input "number" at bounding box center [1085, 613] width 81 height 28
click at [1051, 620] on input "number" at bounding box center [1085, 613] width 81 height 28
paste input "65.06"
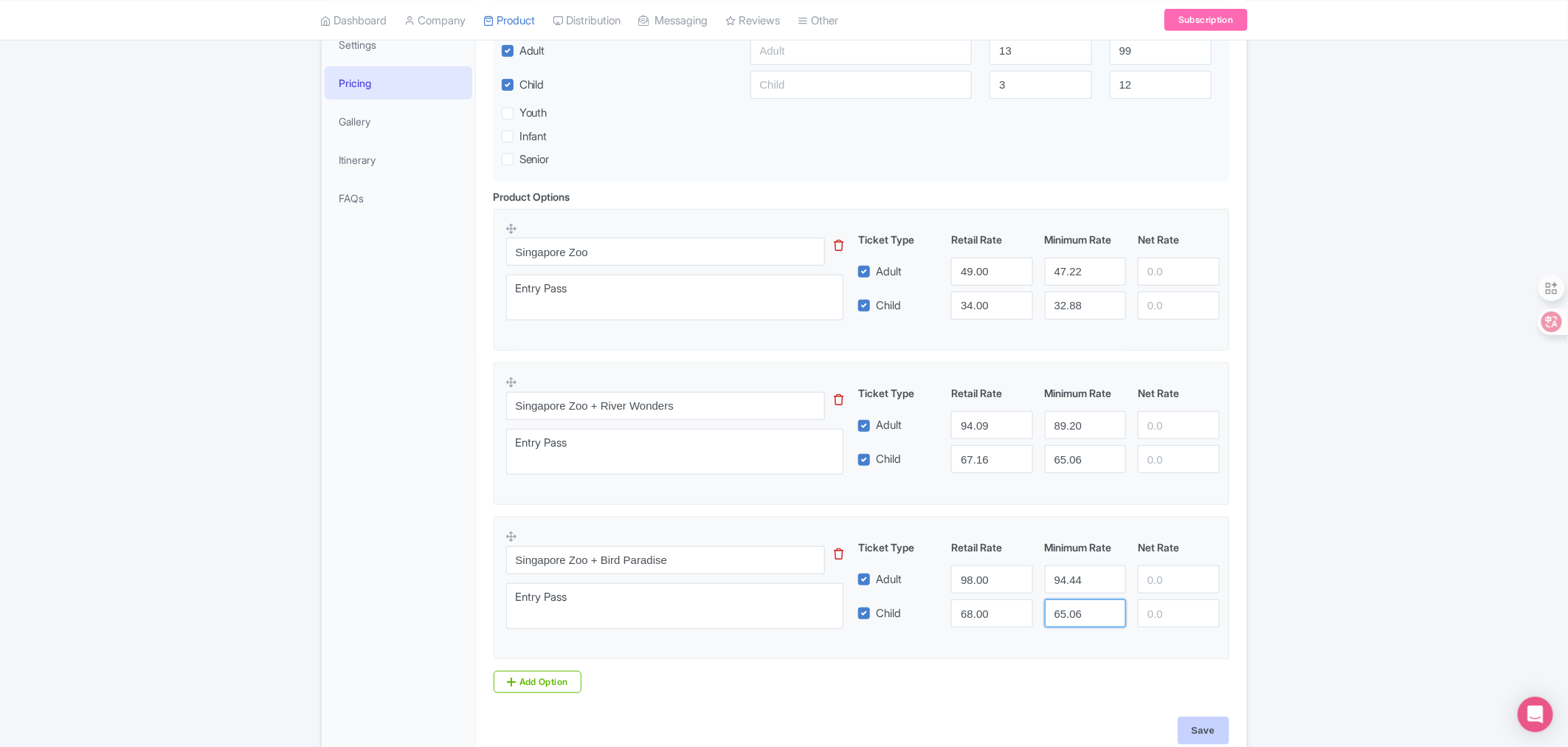
type input "65.06"
click at [1205, 733] on input "Save" at bounding box center [1204, 730] width 51 height 28
type input "Saving..."
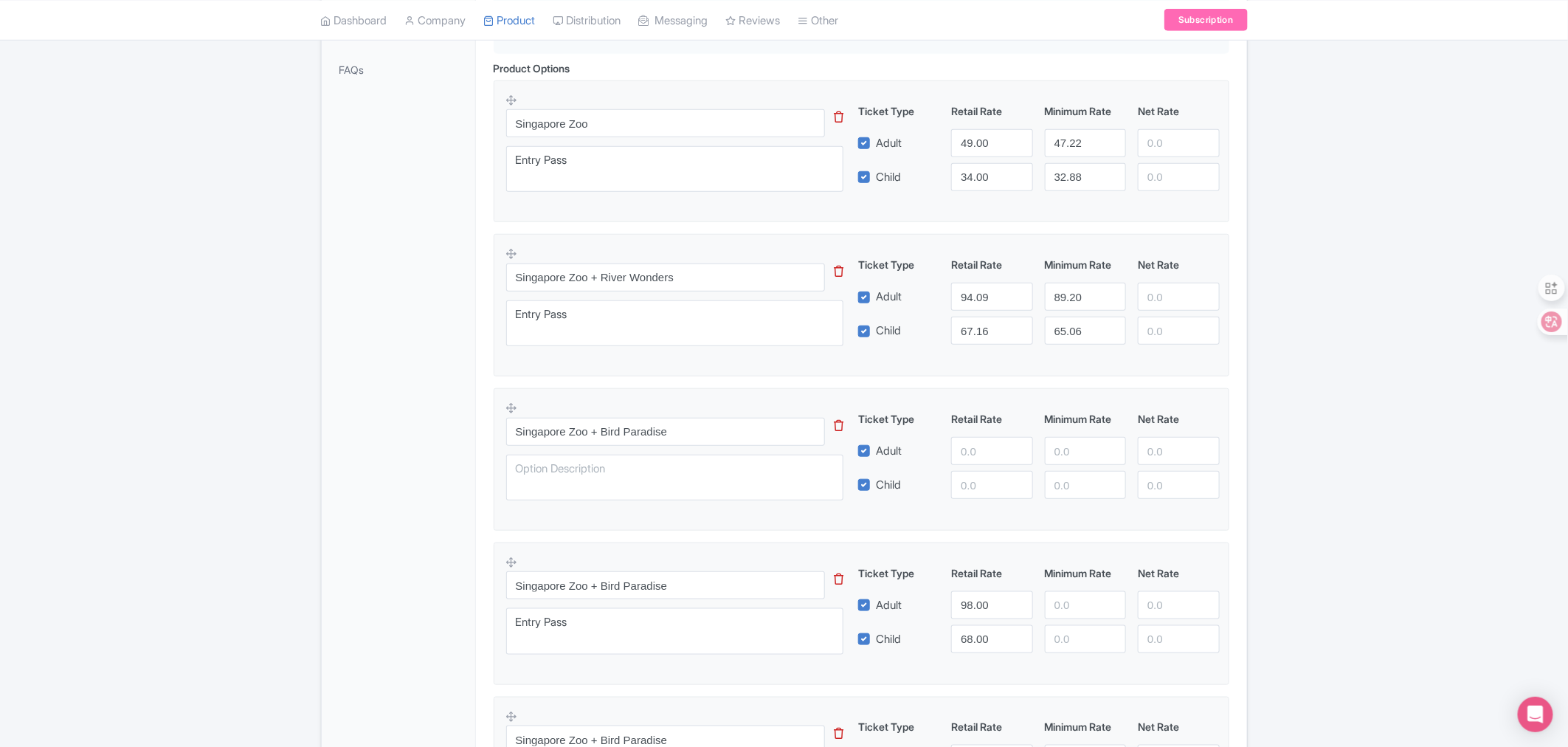
scroll to position [502, 0]
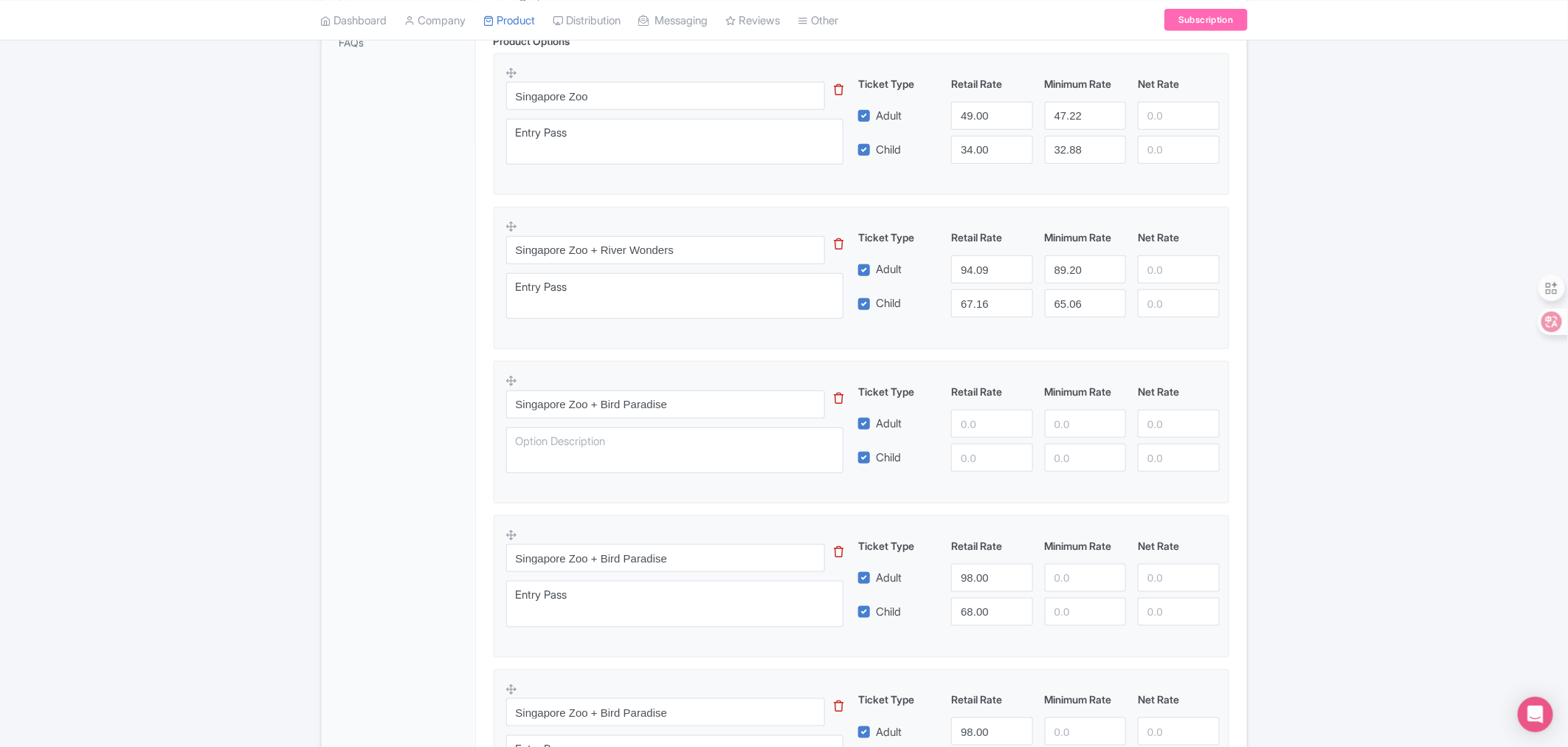
click at [838, 400] on icon at bounding box center [838, 399] width 10 height 11
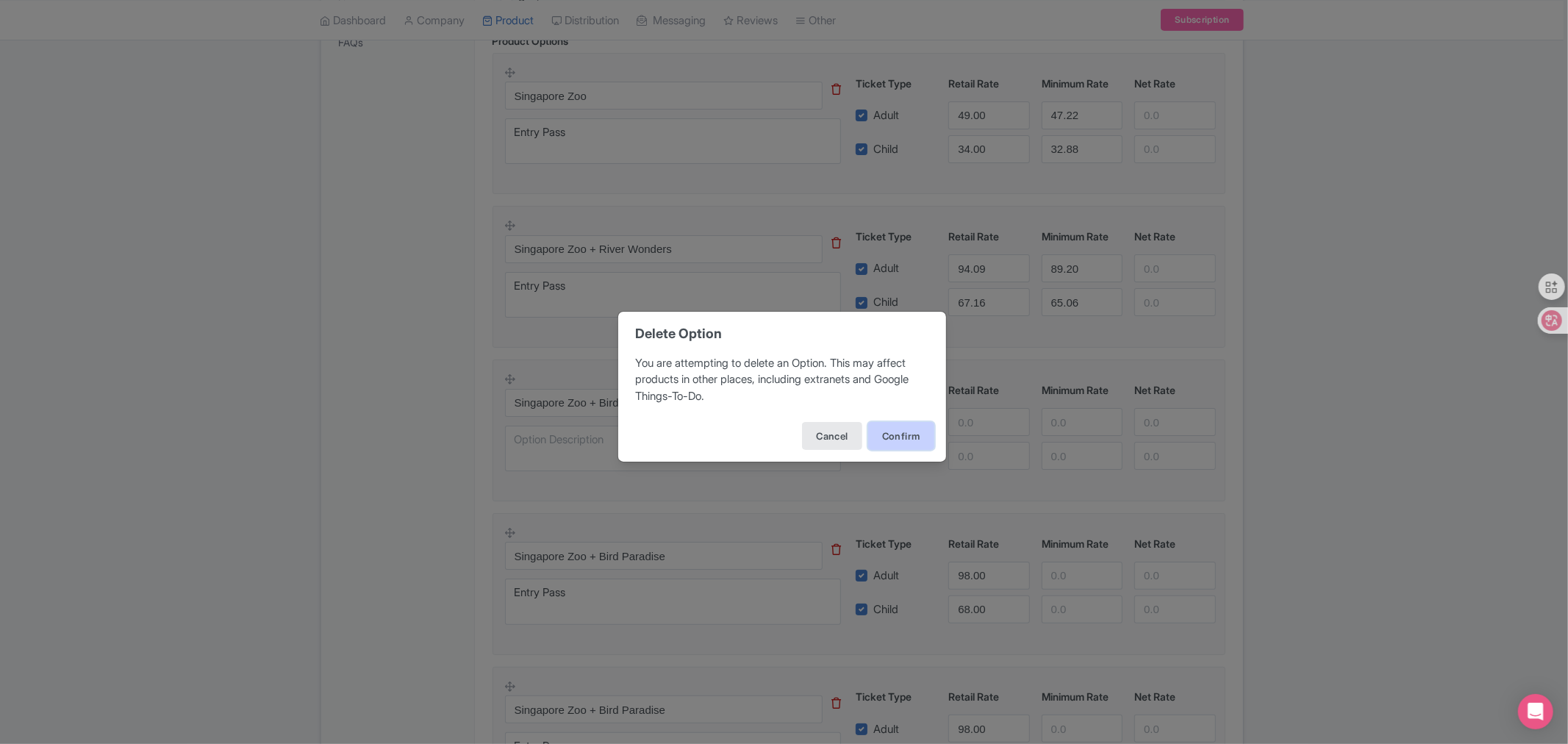
click at [903, 432] on button "Confirm" at bounding box center [902, 435] width 66 height 27
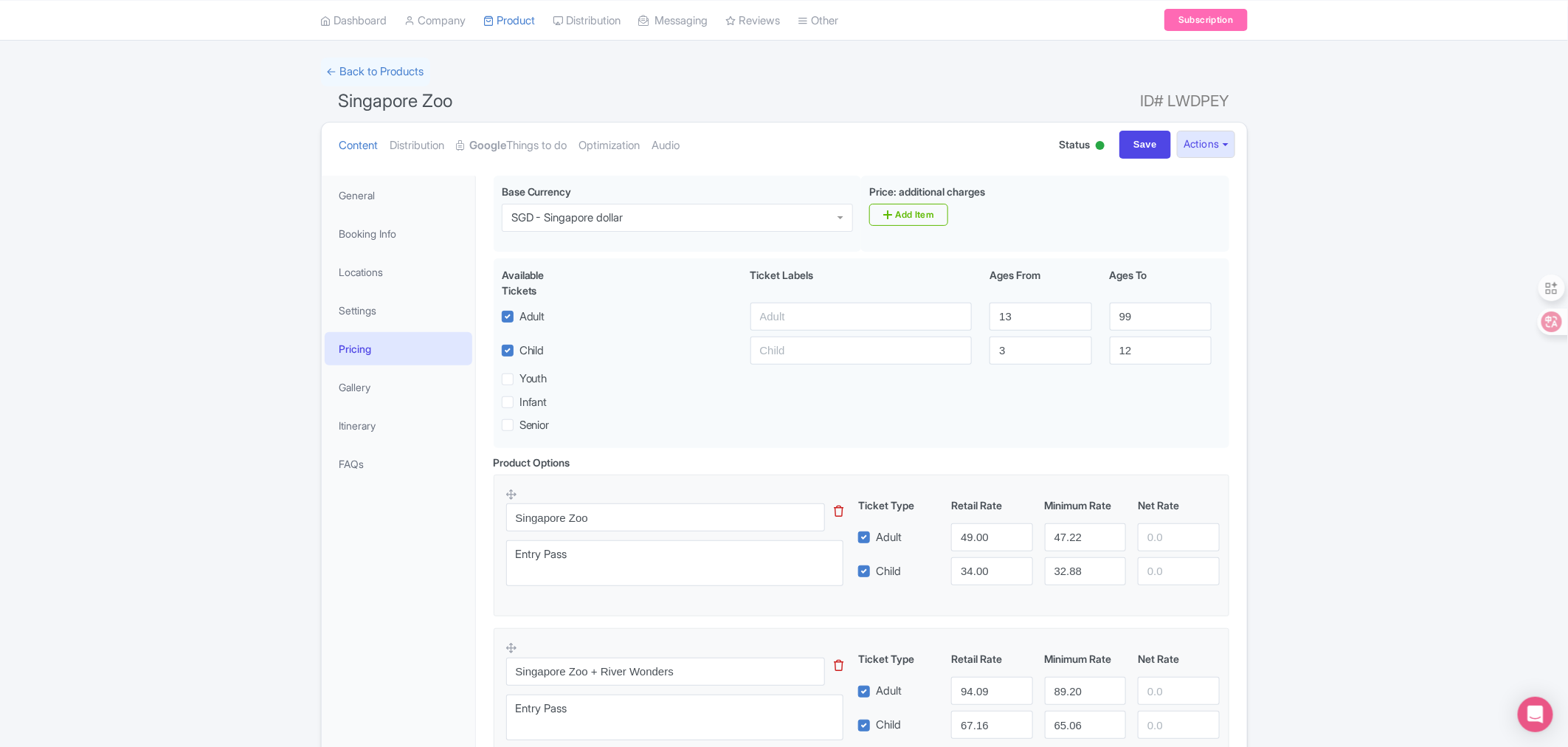
scroll to position [70, 0]
